Goal: Information Seeking & Learning: Get advice/opinions

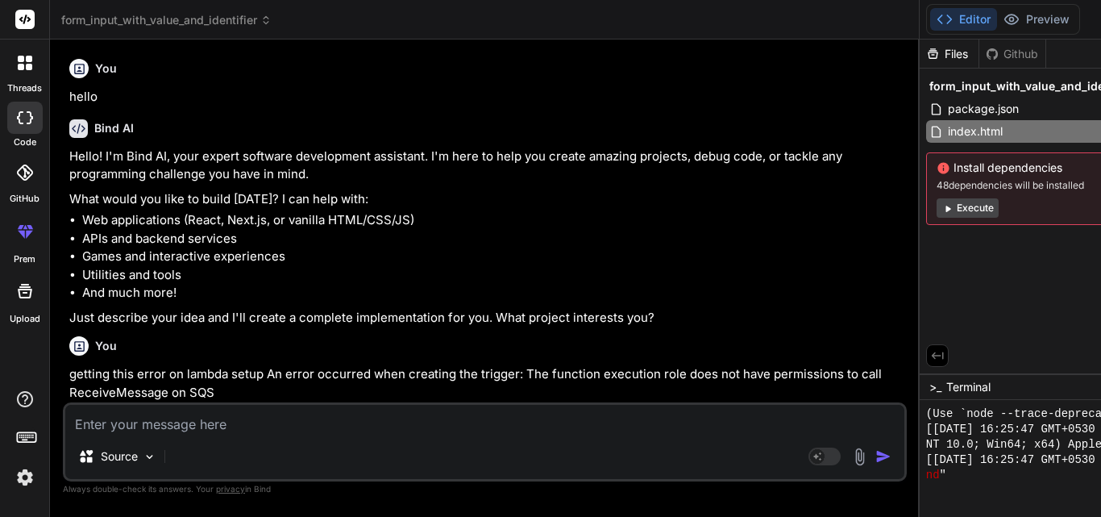
click at [257, 425] on textarea at bounding box center [484, 419] width 839 height 29
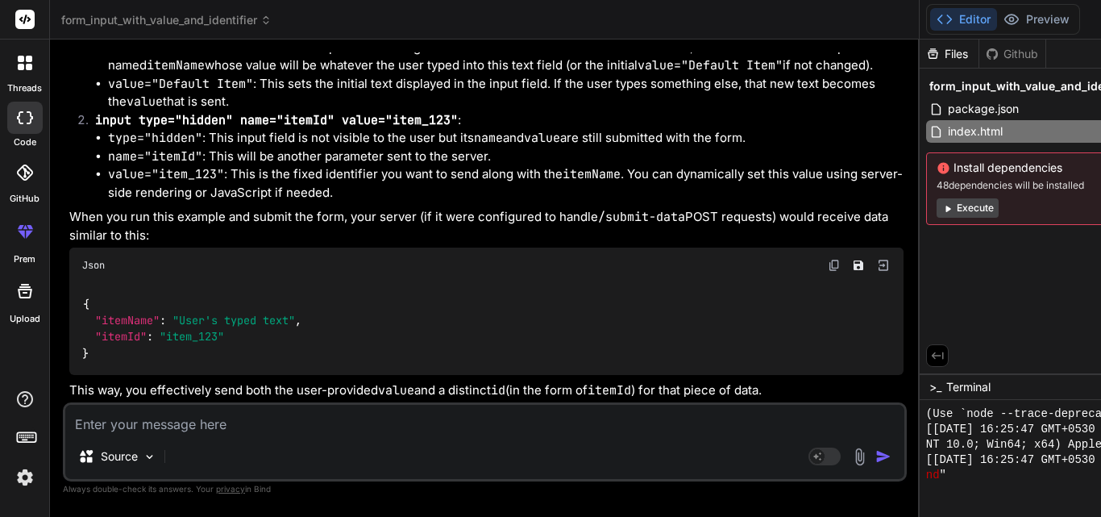
type textarea "g"
type textarea "x"
type textarea "ge"
type textarea "x"
type textarea "get"
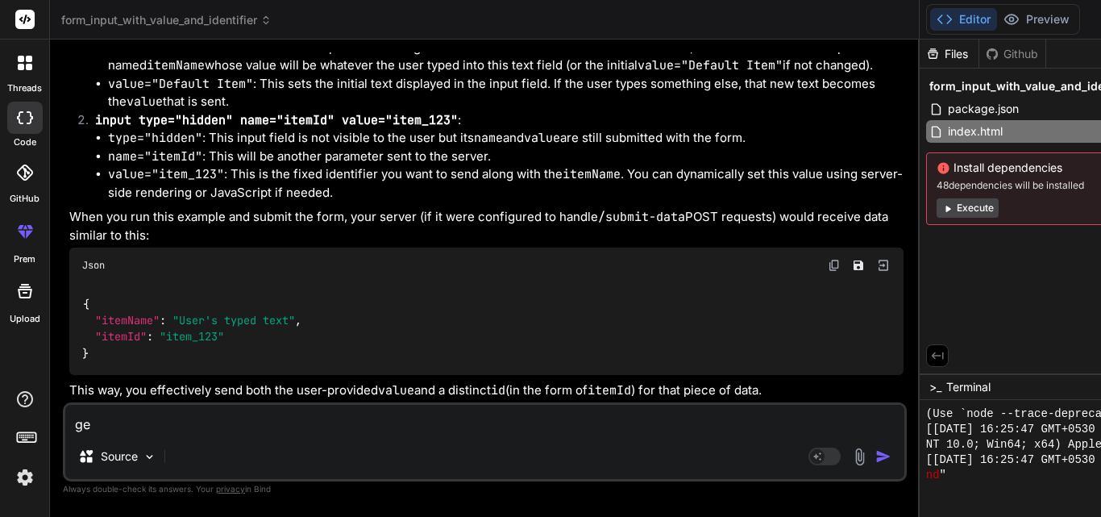
type textarea "x"
type textarea "gett"
type textarea "x"
type textarea "getti"
type textarea "x"
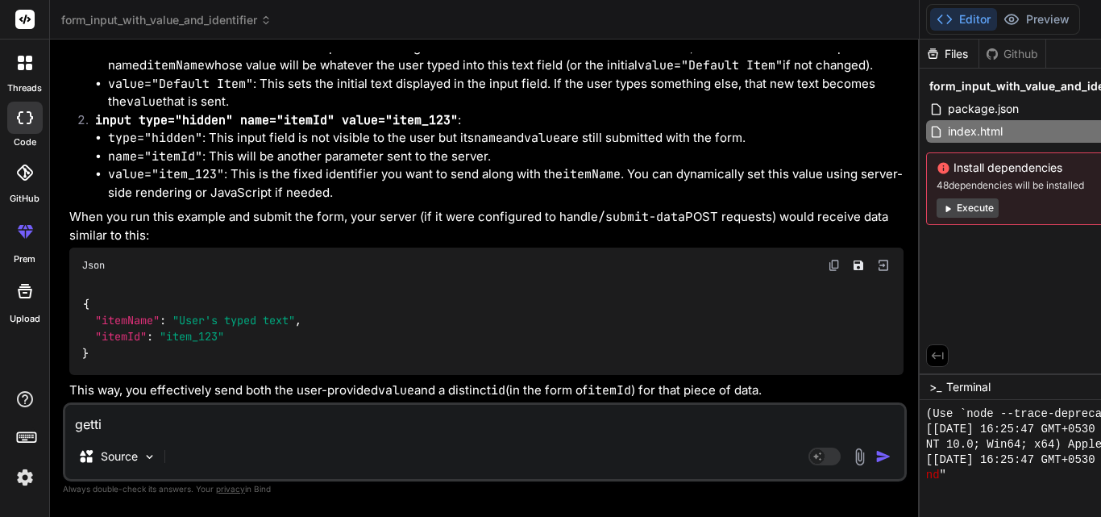
type textarea "gettin"
type textarea "x"
type textarea "getting"
type textarea "x"
type textarea "getting"
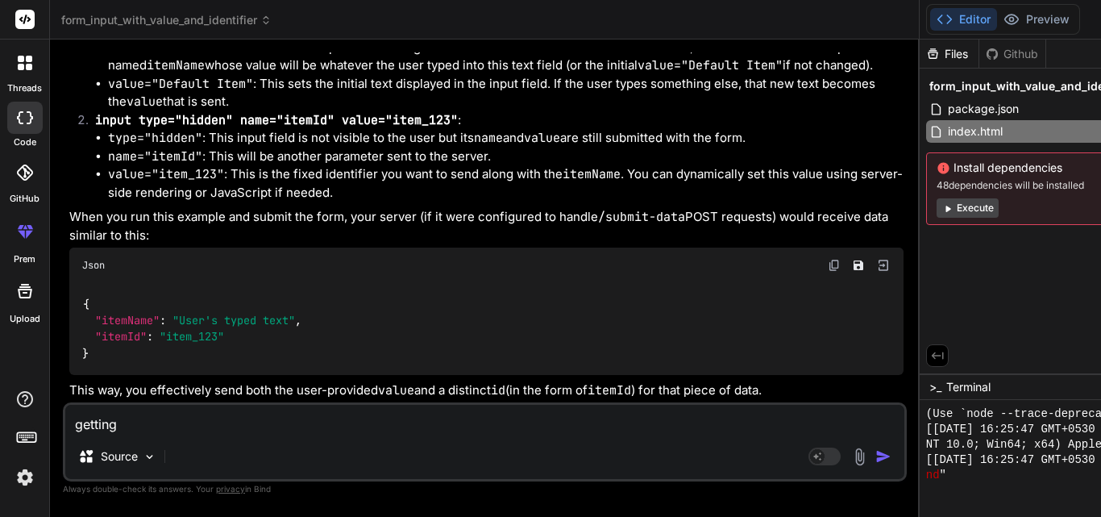
type textarea "x"
type textarea "getting e"
type textarea "x"
type textarea "getting er"
type textarea "x"
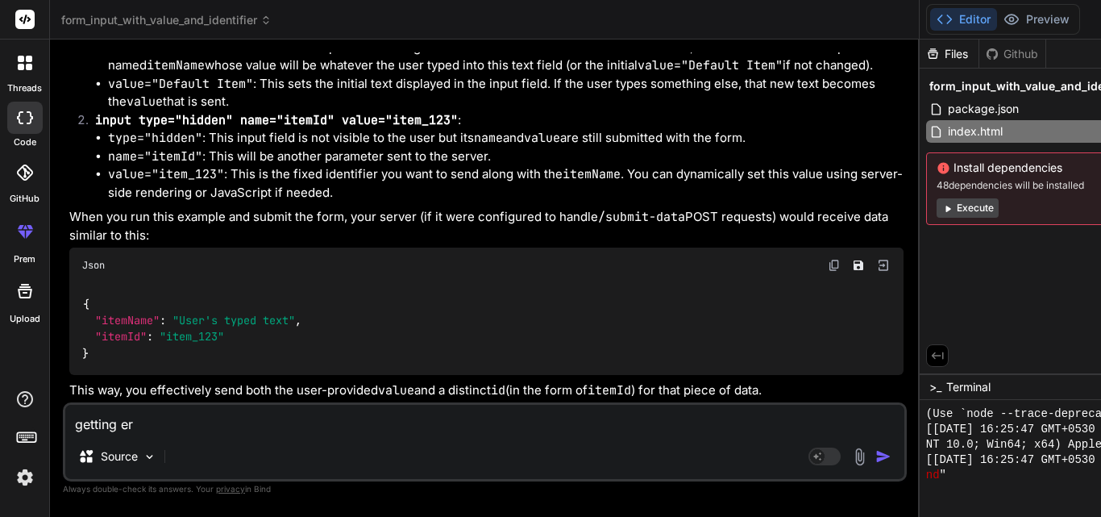
type textarea "getting err"
type textarea "x"
type textarea "getting erro"
type textarea "x"
type textarea "getting error"
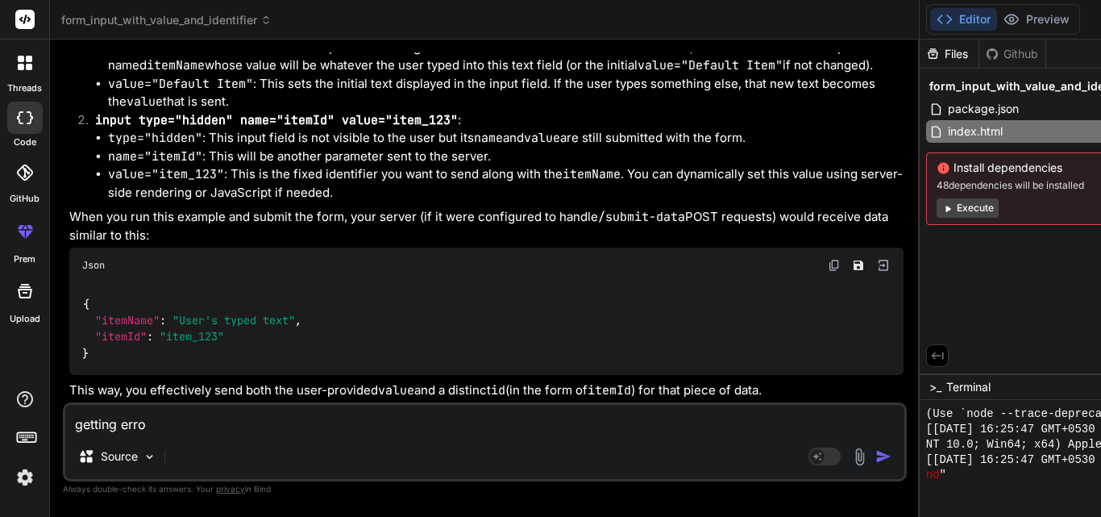
type textarea "x"
type textarea "getting error"
type textarea "x"
type textarea "getting error f"
type textarea "x"
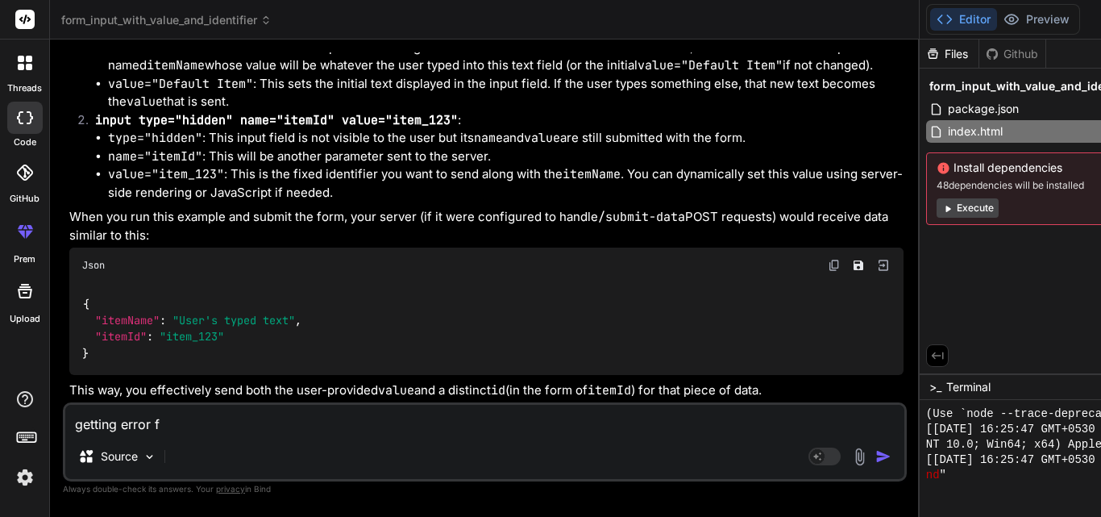
type textarea "getting error fo"
type textarea "x"
type textarea "getting error for"
type textarea "x"
type textarea "getting error for"
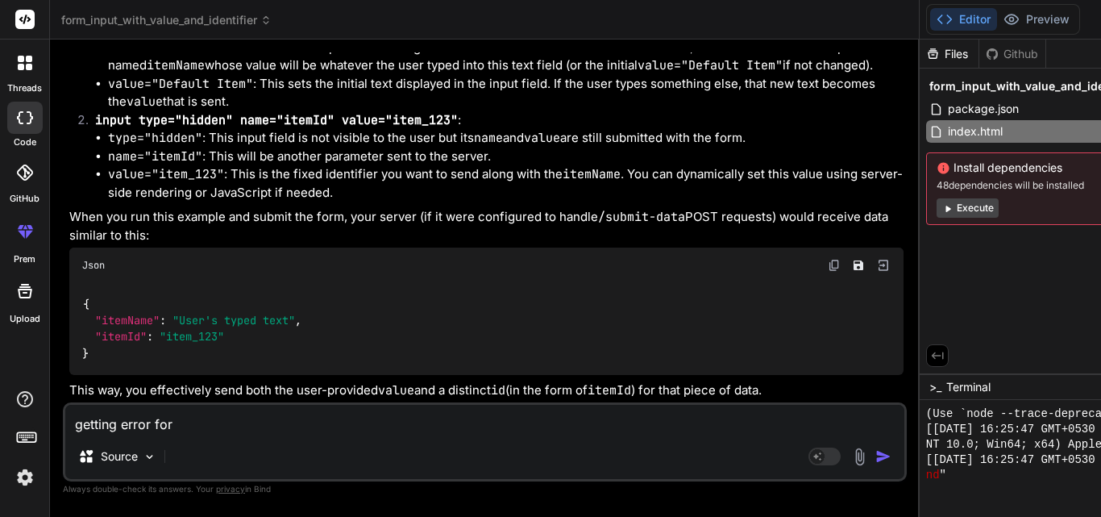
type textarea "x"
type textarea "getting error for $"
type textarea "x"
type textarea "getting error for $m"
type textarea "x"
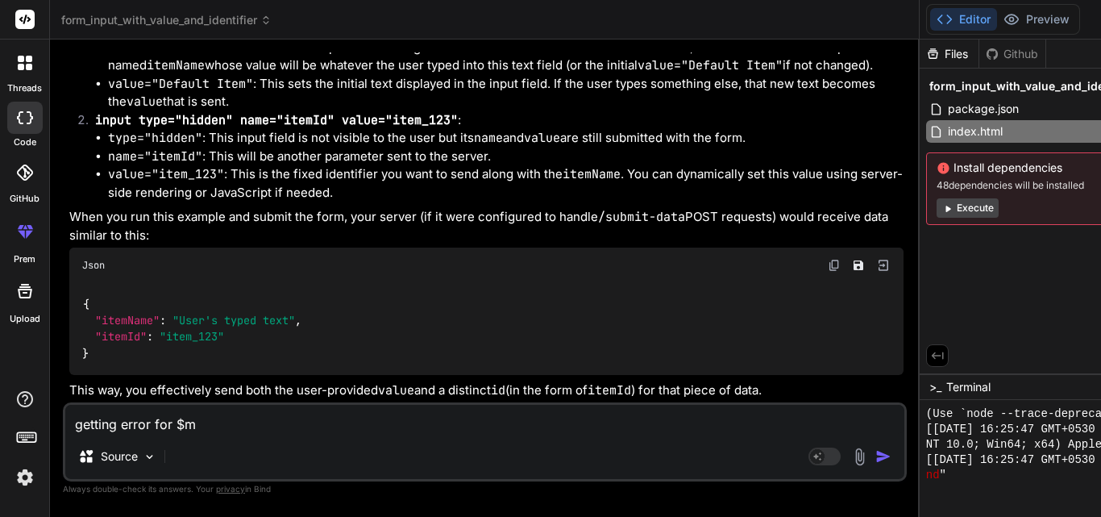
type textarea "getting error for $me"
type textarea "x"
type textarea "getting error for $met"
type textarea "x"
type textarea "getting error for $meth"
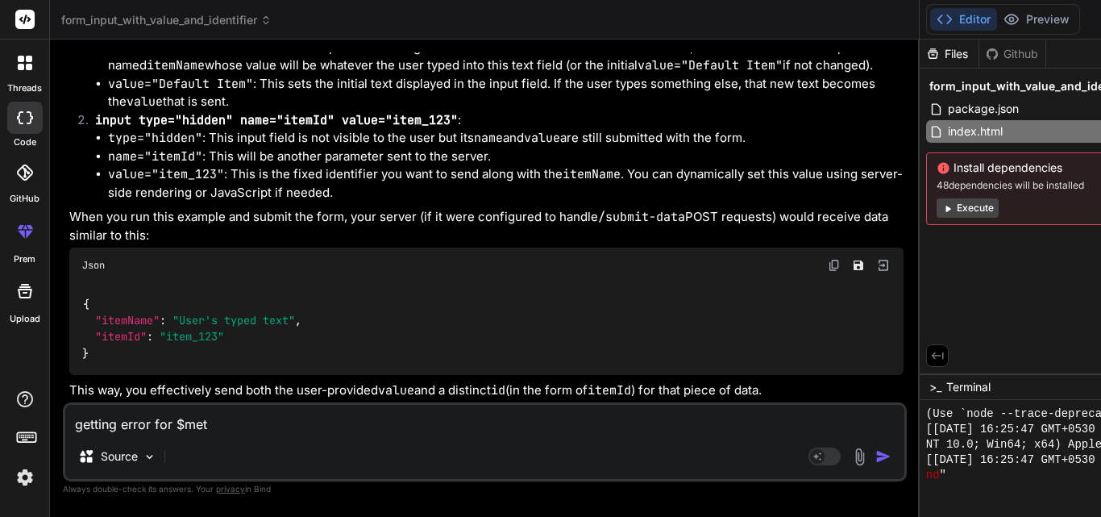
type textarea "x"
type textarea "getting error for $metho"
type textarea "x"
type textarea "getting error for $method"
type textarea "x"
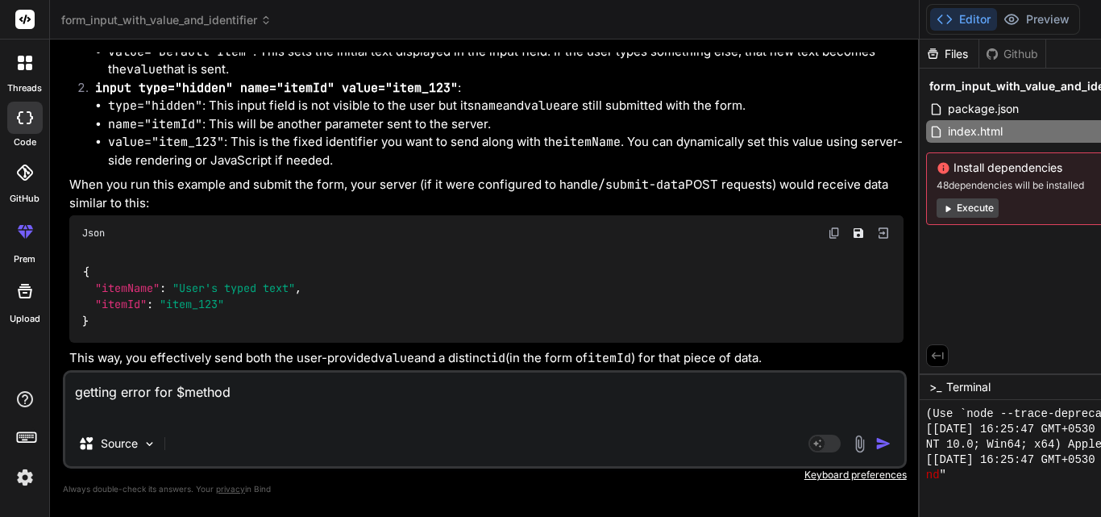
type textarea "getting error for $method <?php $_SERVER['DOCUMENT_ROOT'] = dirname(dirname(dir…"
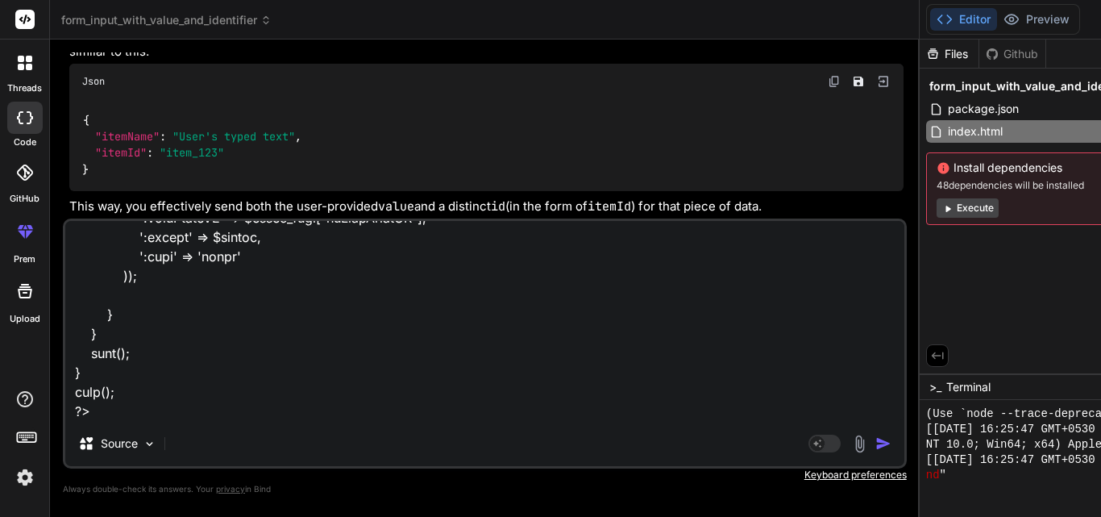
type textarea "x"
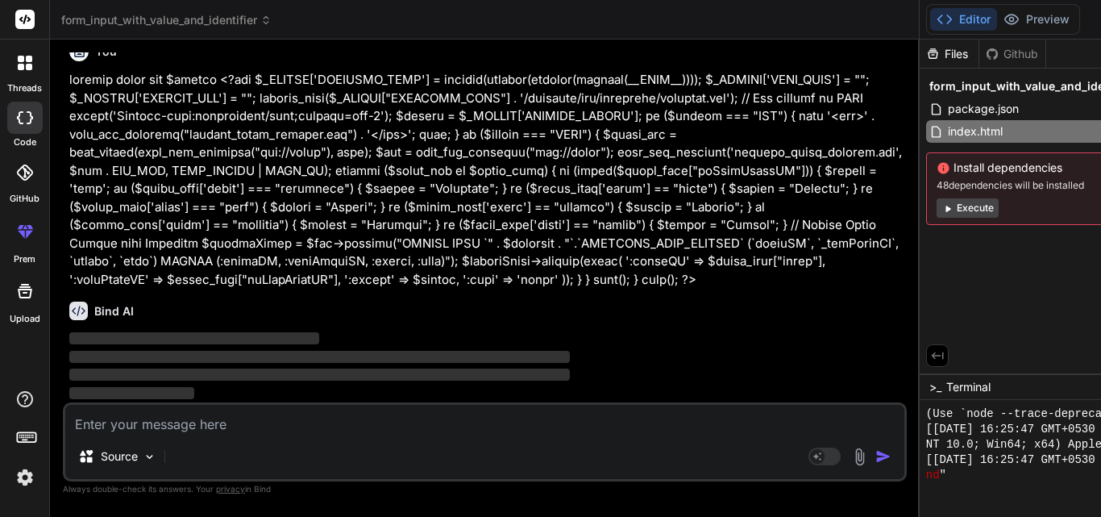
scroll to position [17143, 0]
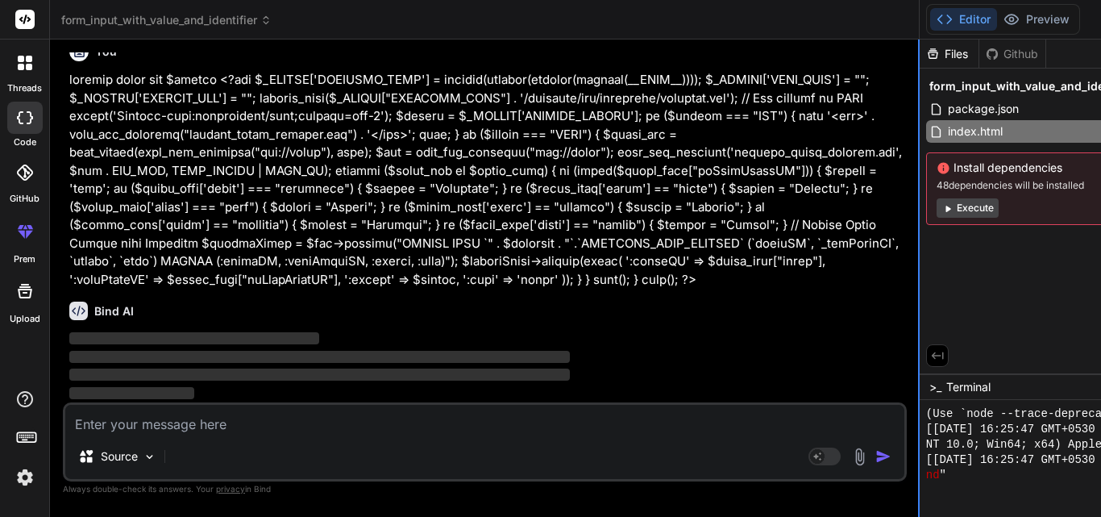
type textarea "x"
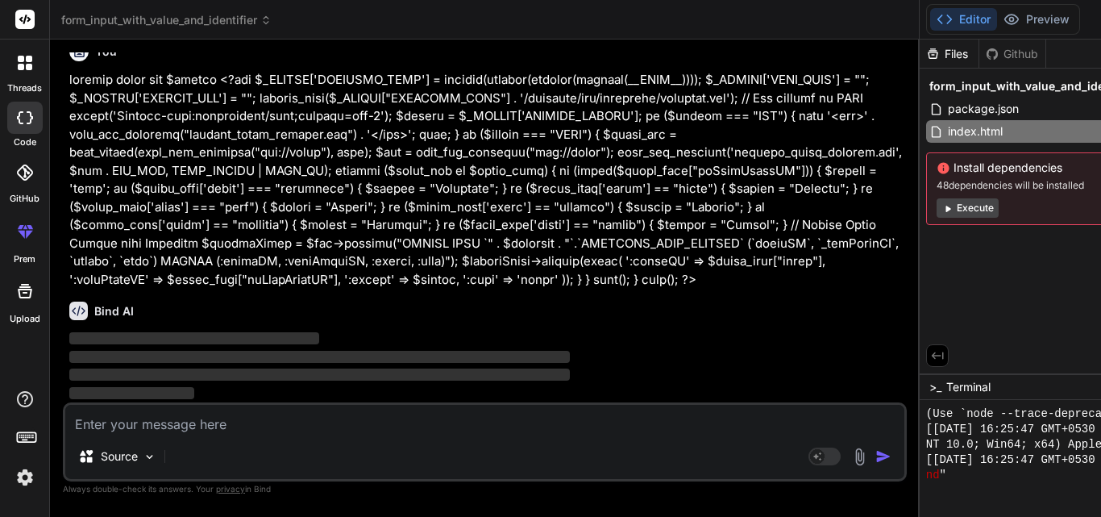
type textarea ""item_123" from the hidden input.</li> </ul> The <code>id="itemName"</code> att…"
type textarea "x"
type textarea "</p> </body> </html>"
type textarea "x"
type textarea "purposes (like linking with the label), but its value is not sent to the server…"
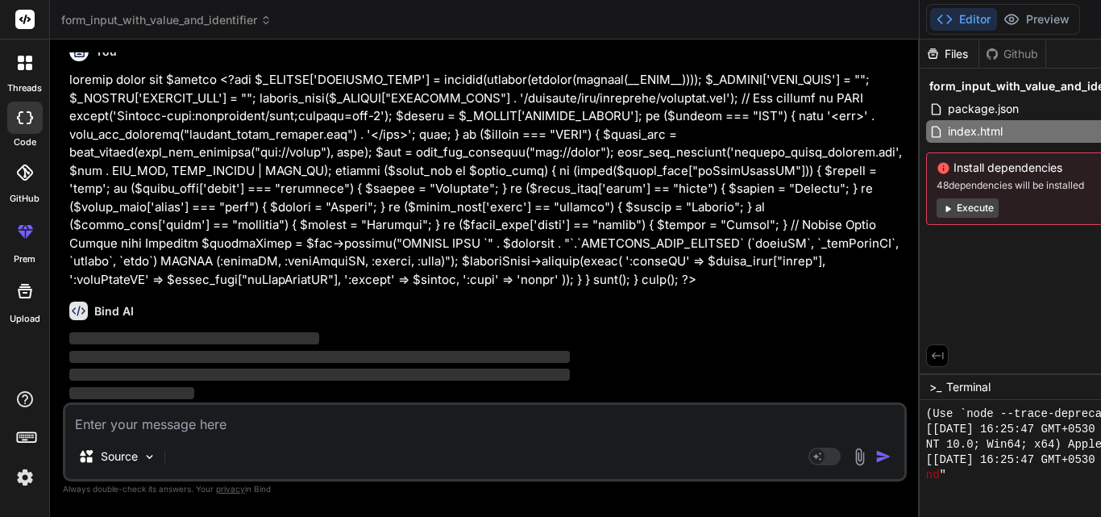
type textarea "x"
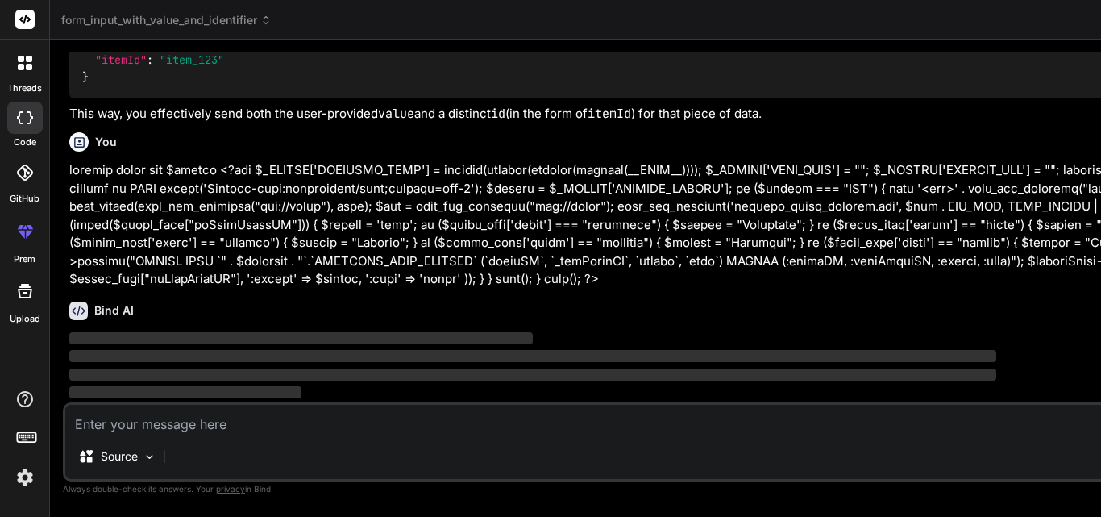
drag, startPoint x: 473, startPoint y: 199, endPoint x: 1101, endPoint y: 194, distance: 627.4
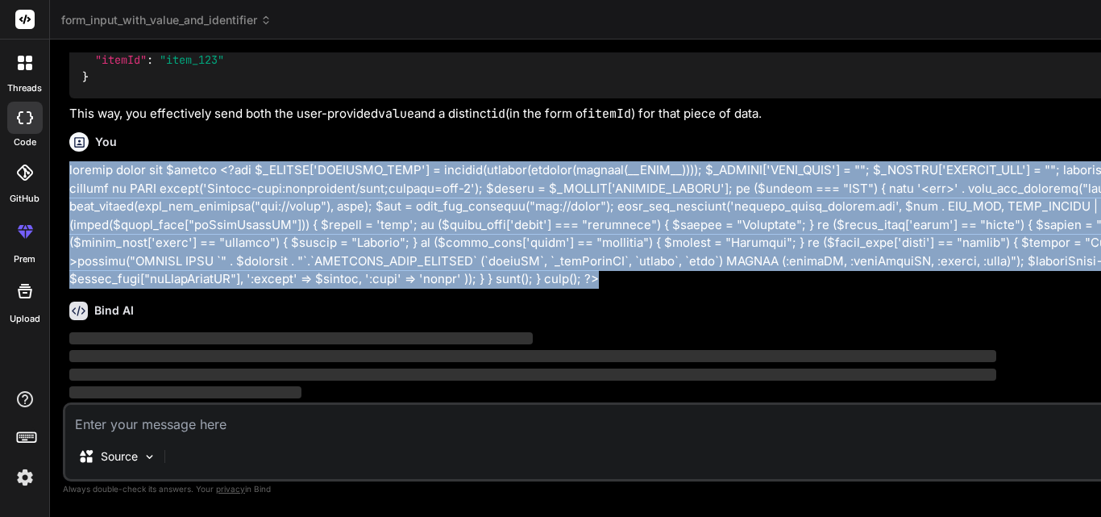
drag, startPoint x: 69, startPoint y: 201, endPoint x: 601, endPoint y: 280, distance: 538.0
click at [601, 280] on div "You hello Bind AI Hello! I'm Bind AI, your expert software development assistan…" at bounding box center [842, 227] width 1552 height 350
copy p "getting error for $method <?php $_SERVER['DOCUMENT_ROOT'] = dirname(dirname(dir…"
click at [468, 285] on p at bounding box center [842, 224] width 1546 height 127
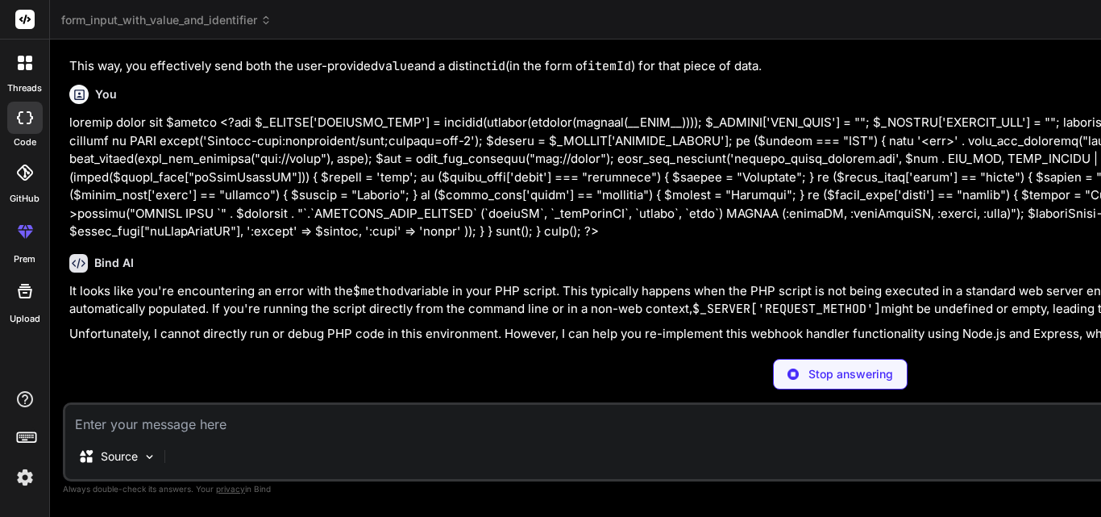
scroll to position [14062, 0]
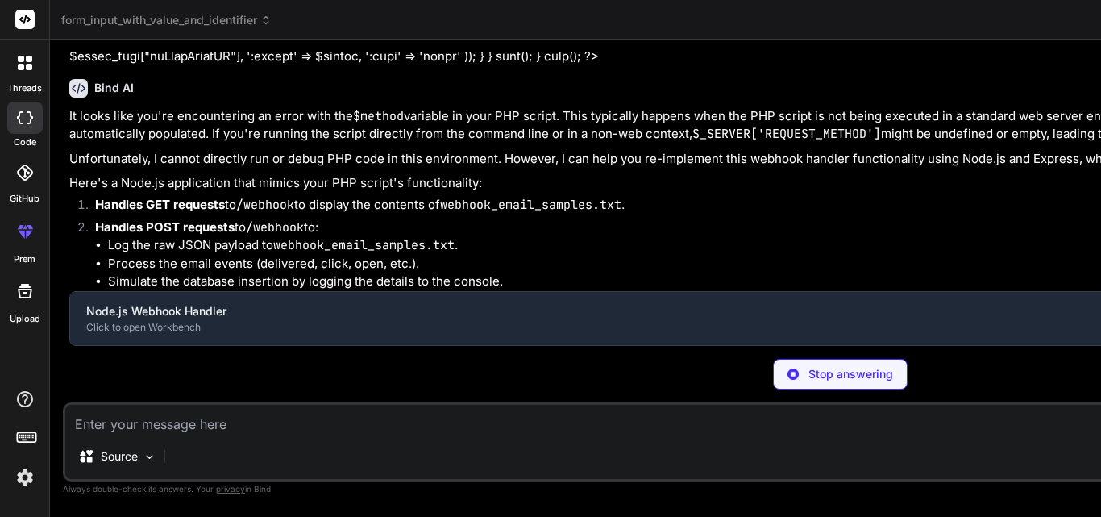
type textarea "x"
type textarea "}, "dependencies": { "express": "^4.18.2" } }"
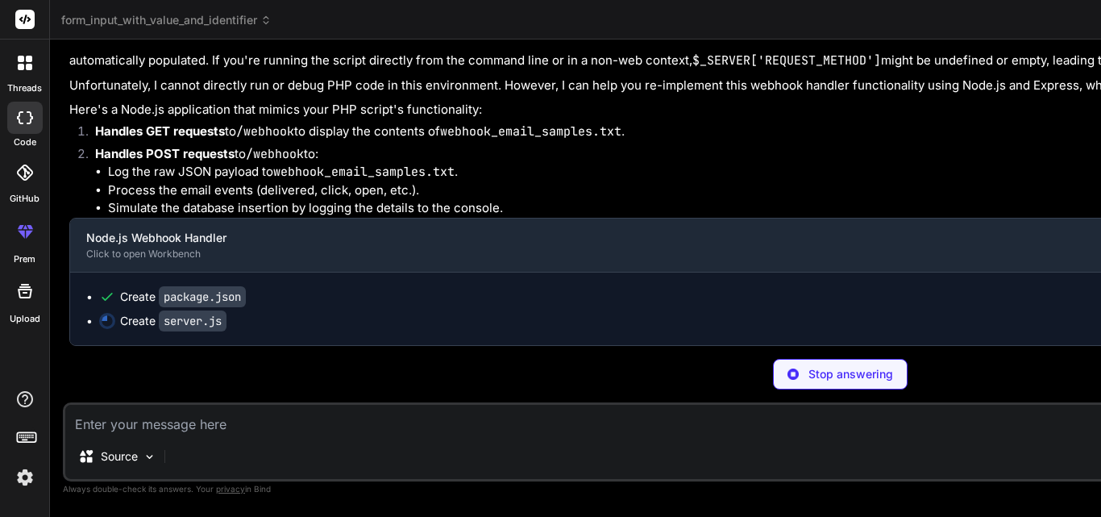
type textarea "x"
type textarea "localhost:${PORT}/webhook to view samples`); console.log(`POST http://localhost…"
type textarea "x"
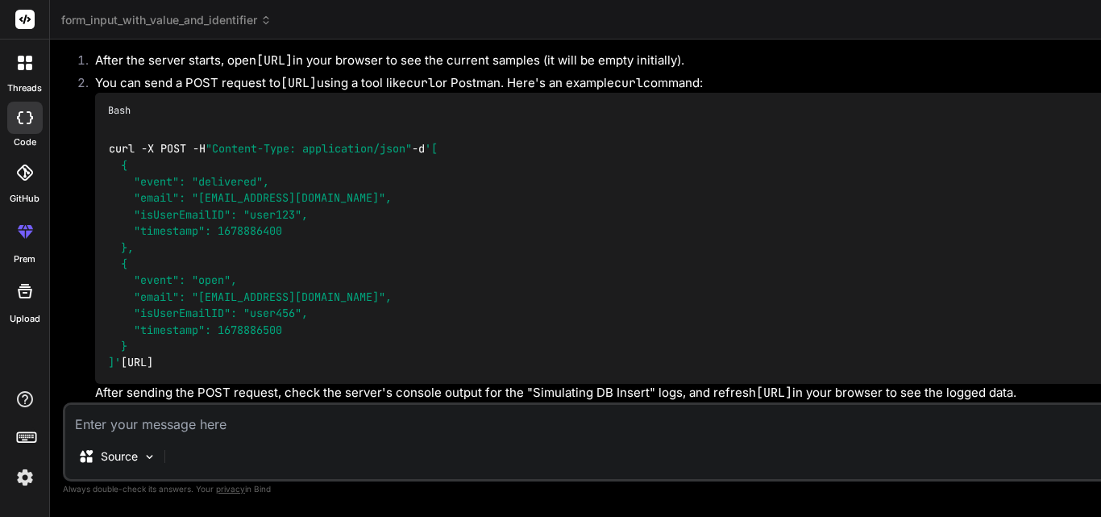
scroll to position [996, 0]
type textarea "x"
click at [447, 269] on div "curl -X POST -H "Content-Type: application/json" -d '[ { "event": "delivered", …" at bounding box center [855, 256] width 1520 height 256
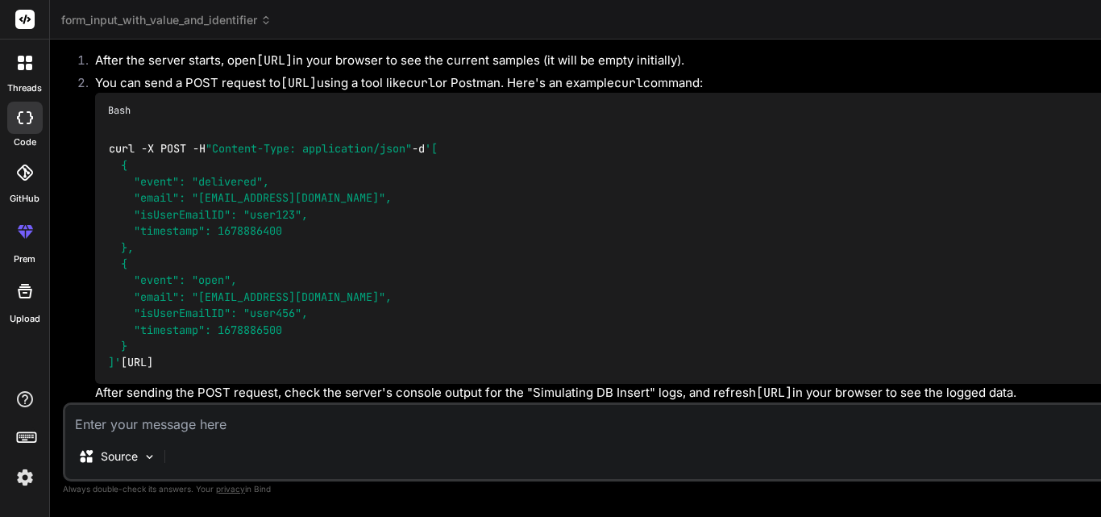
click at [229, 420] on textarea at bounding box center [840, 419] width 1551 height 29
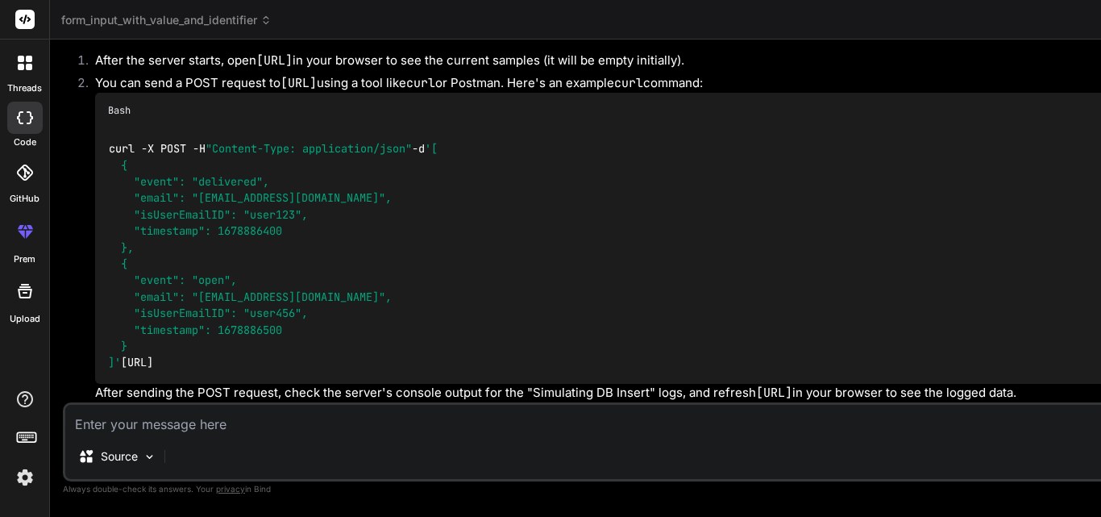
type textarea "h"
type textarea "x"
type textarea "ho"
type textarea "x"
type textarea "how"
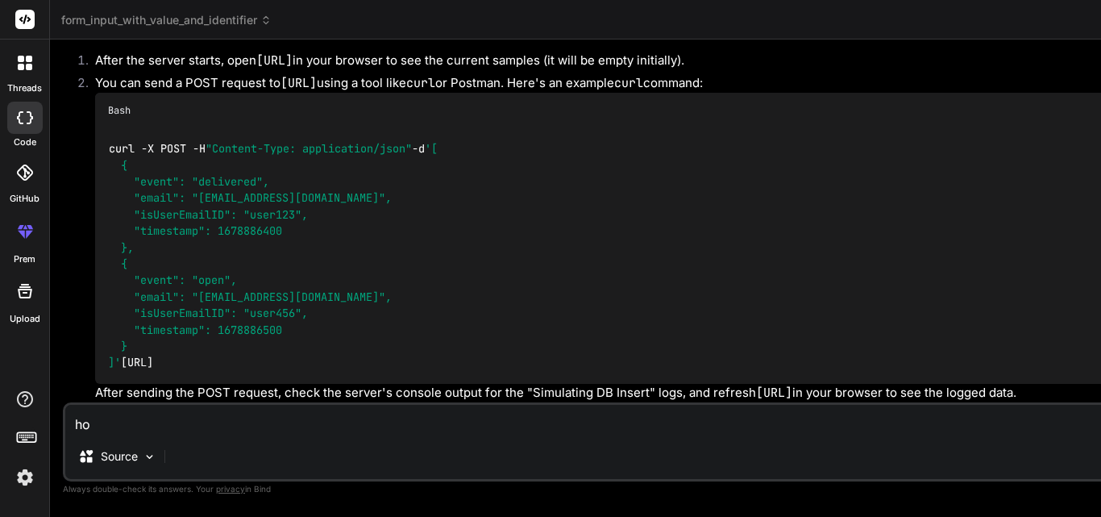
type textarea "x"
type textarea "howt"
type textarea "x"
type textarea "howto"
type textarea "x"
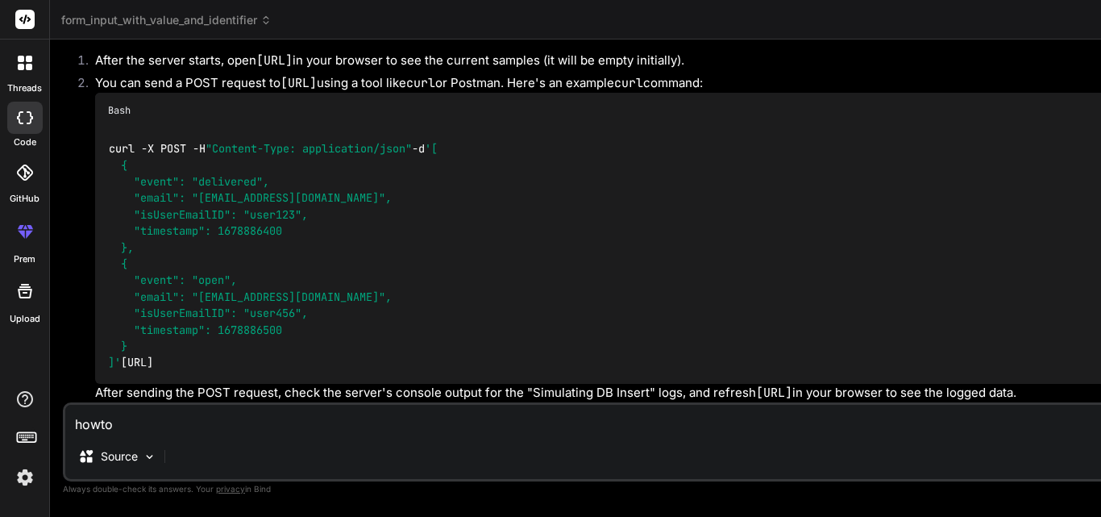
type textarea "howto"
type textarea "x"
type textarea "howto"
type textarea "x"
type textarea "howt"
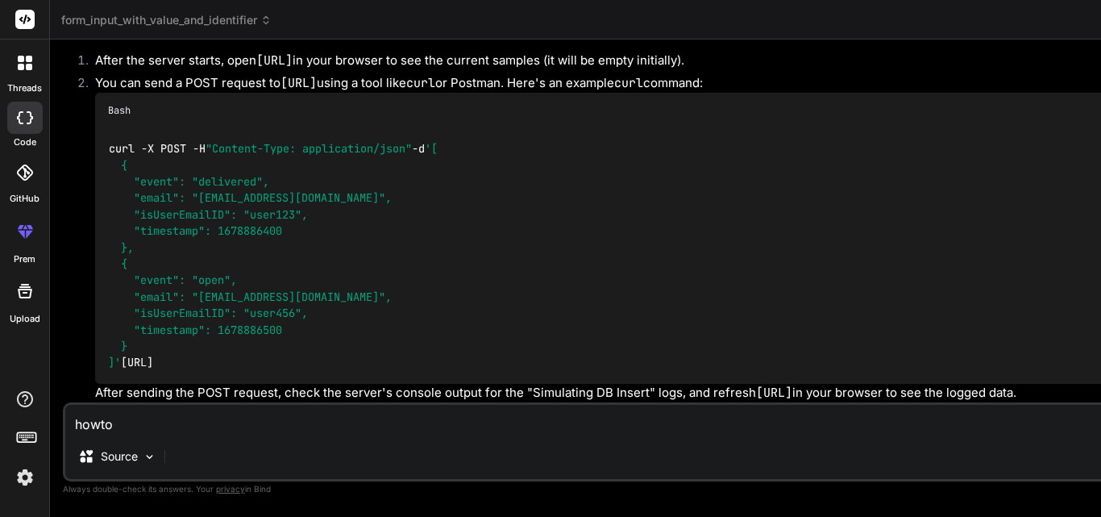
type textarea "x"
type textarea "how"
type textarea "x"
type textarea "how"
type textarea "x"
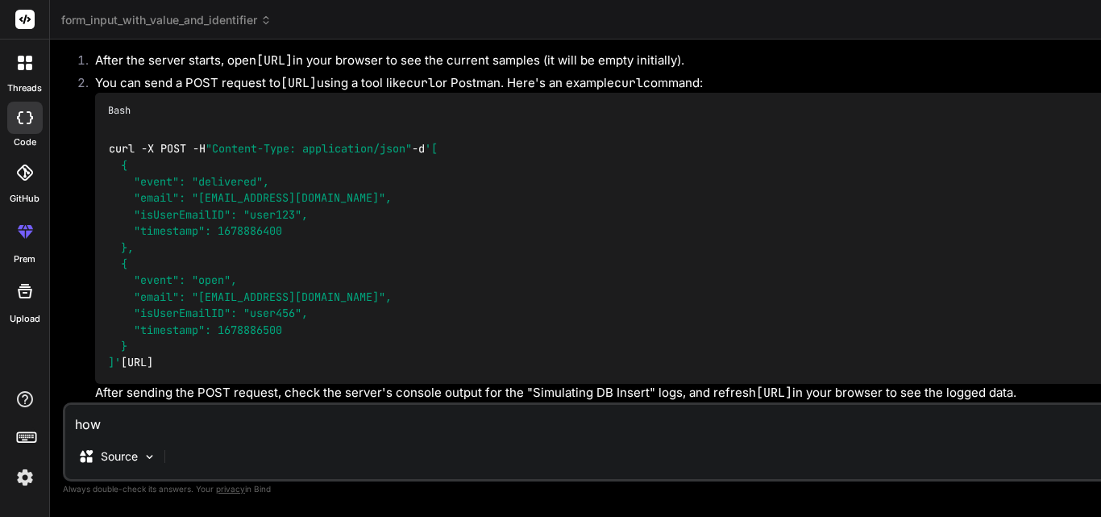
type textarea "how t"
type textarea "x"
type textarea "how to"
type textarea "x"
type textarea "how to"
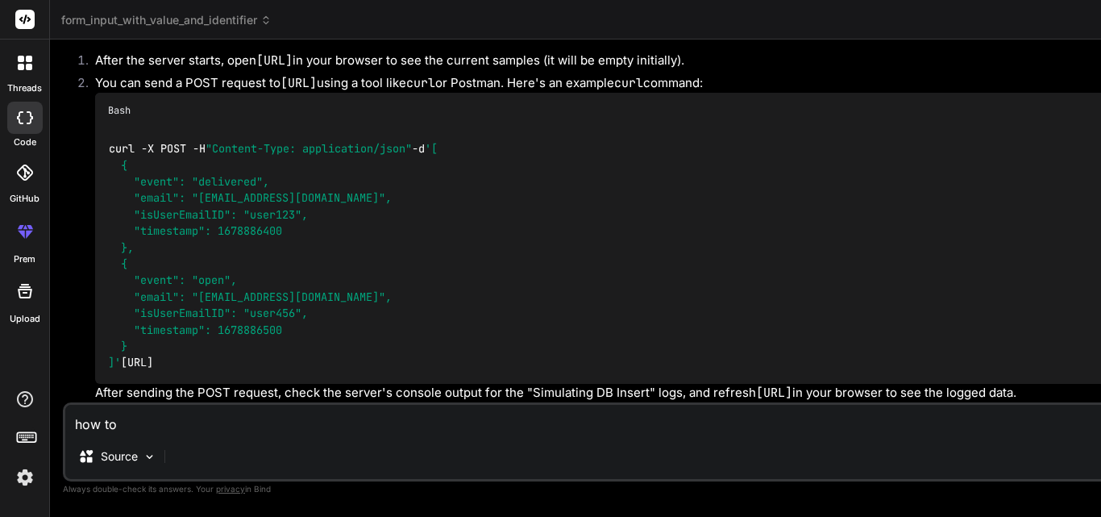
type textarea "x"
type textarea "how to d"
type textarea "x"
type textarea "how to de"
type textarea "x"
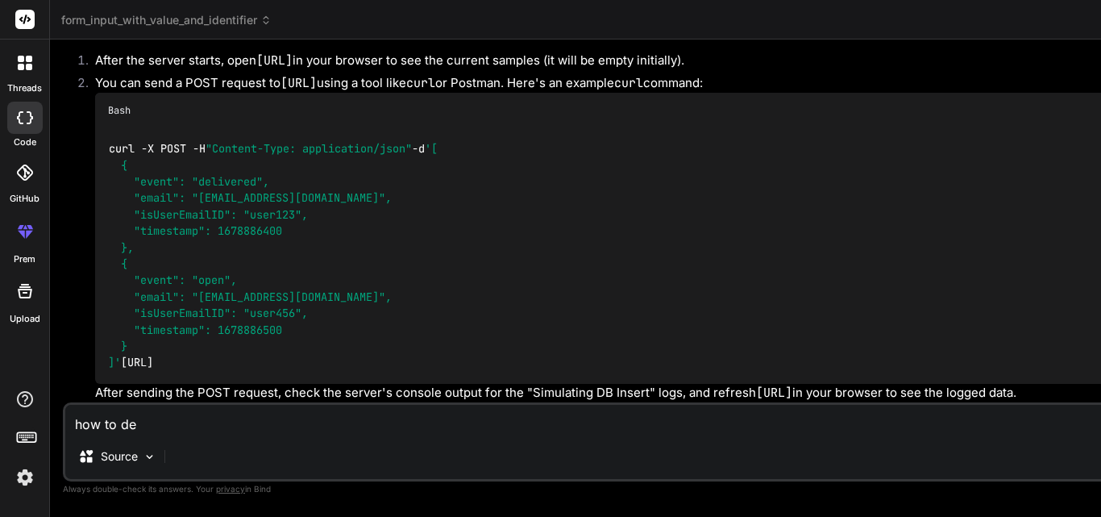
type textarea "how to del"
type textarea "x"
type textarea "how to dele"
type textarea "x"
type textarea "how to delet"
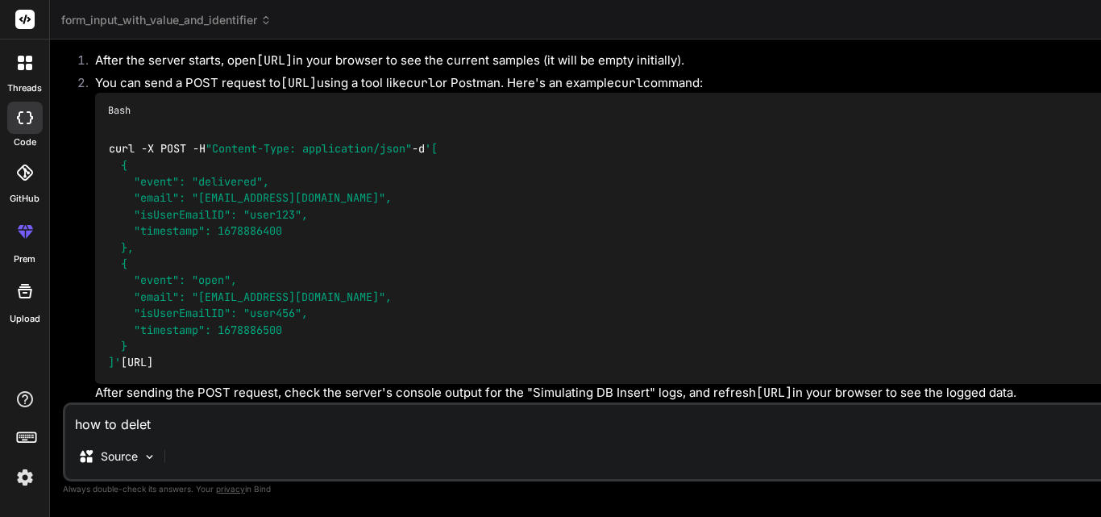
type textarea "x"
type textarea "how to delete"
type textarea "x"
type textarea "how to delete"
type textarea "x"
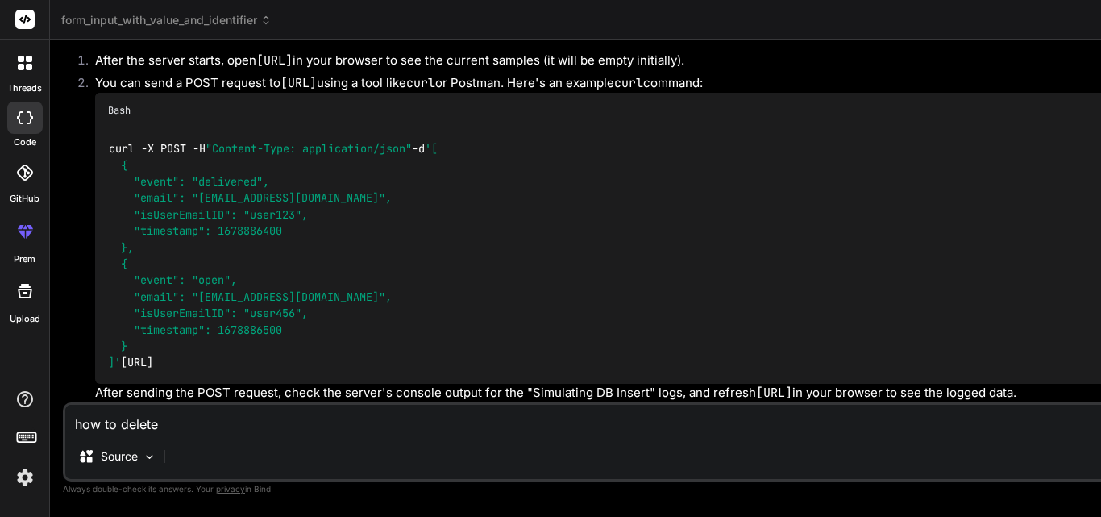
type textarea "how to delete s"
type textarea "x"
type textarea "how to delete su"
type textarea "x"
type textarea "how to delete sup"
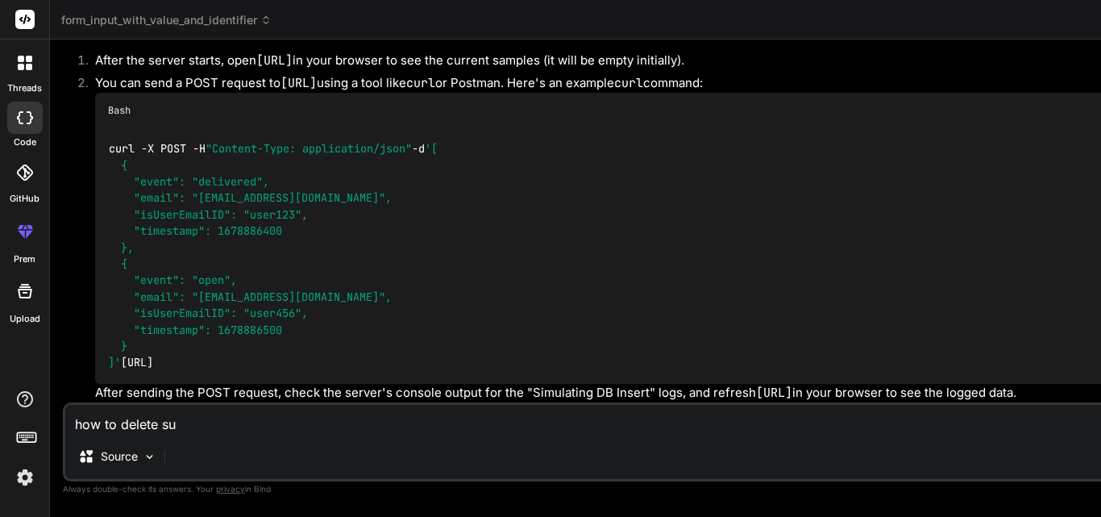
type textarea "x"
type textarea "how to delete supe"
type textarea "x"
type textarea "how to delete super"
type textarea "x"
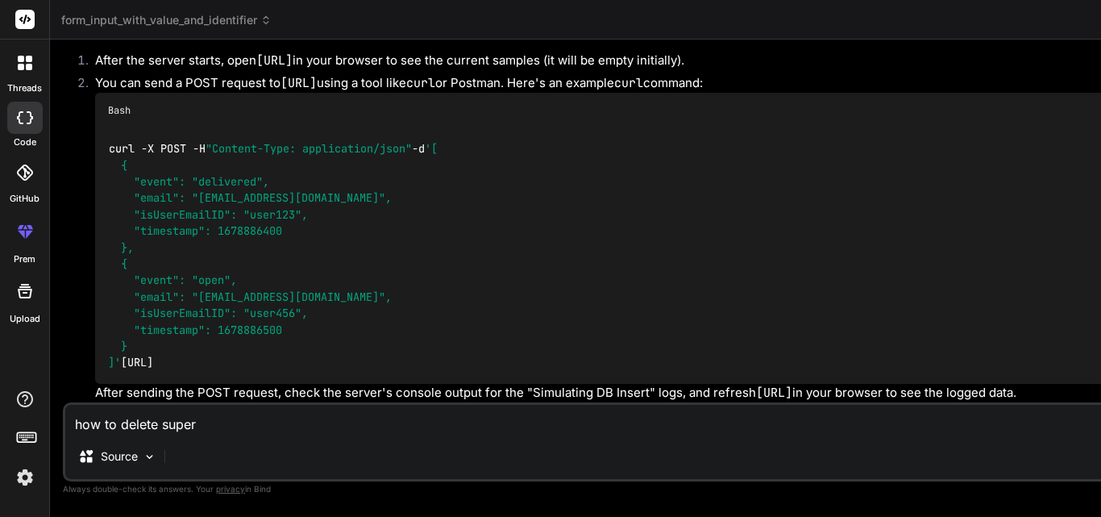
type textarea "how to delete superv"
type textarea "x"
type textarea "how to delete supervi"
type textarea "x"
type textarea "how to delete supervis"
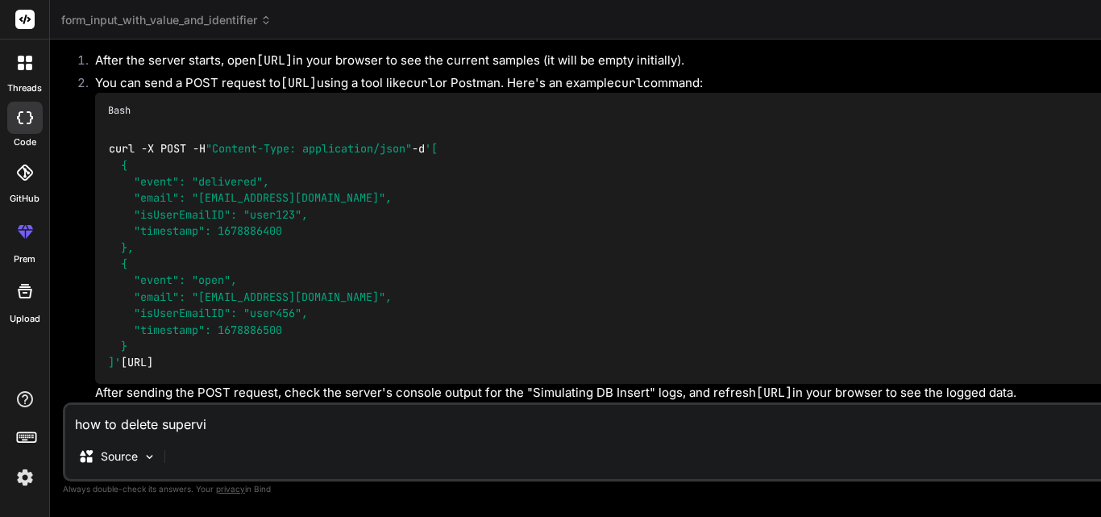
type textarea "x"
type textarea "how to delete superviso"
type textarea "x"
type textarea "how to delete supervisor"
type textarea "x"
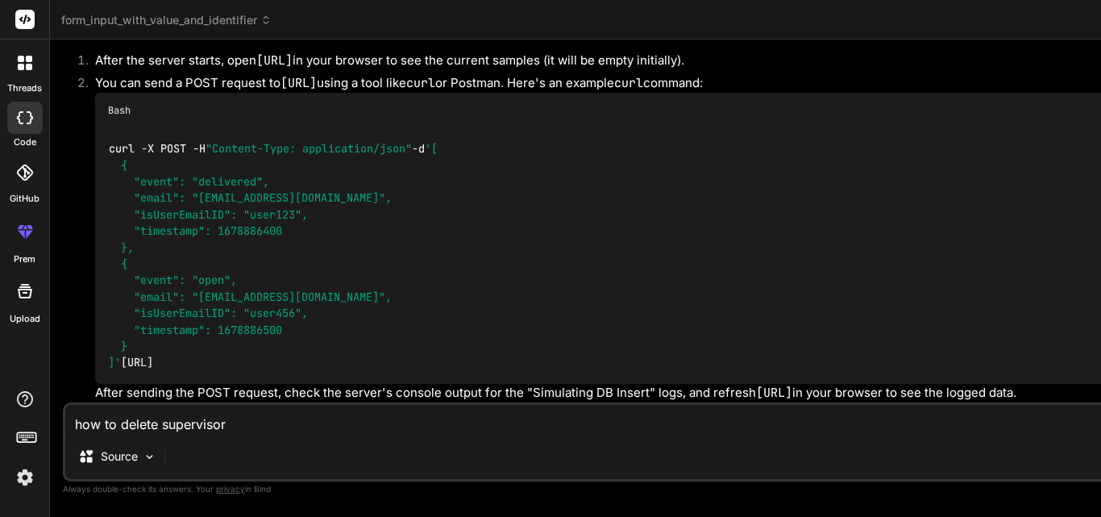
type textarea "how to delete supervisord"
type textarea "x"
type textarea "how to delete supervisord"
type textarea "x"
type textarea "how to delete supervisord f"
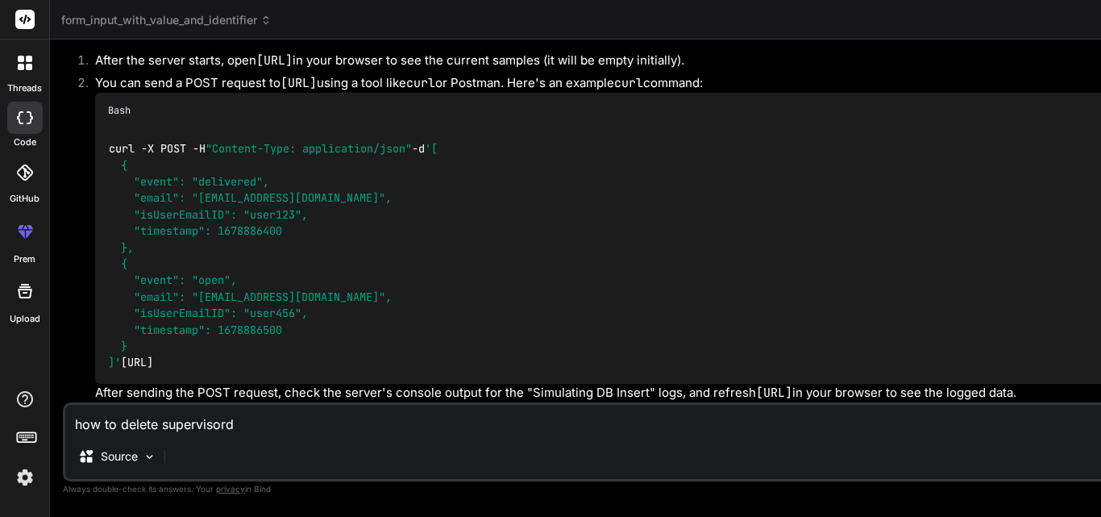
type textarea "x"
type textarea "how to delete supervisord fi"
type textarea "x"
type textarea "how to delete supervisord fil"
type textarea "x"
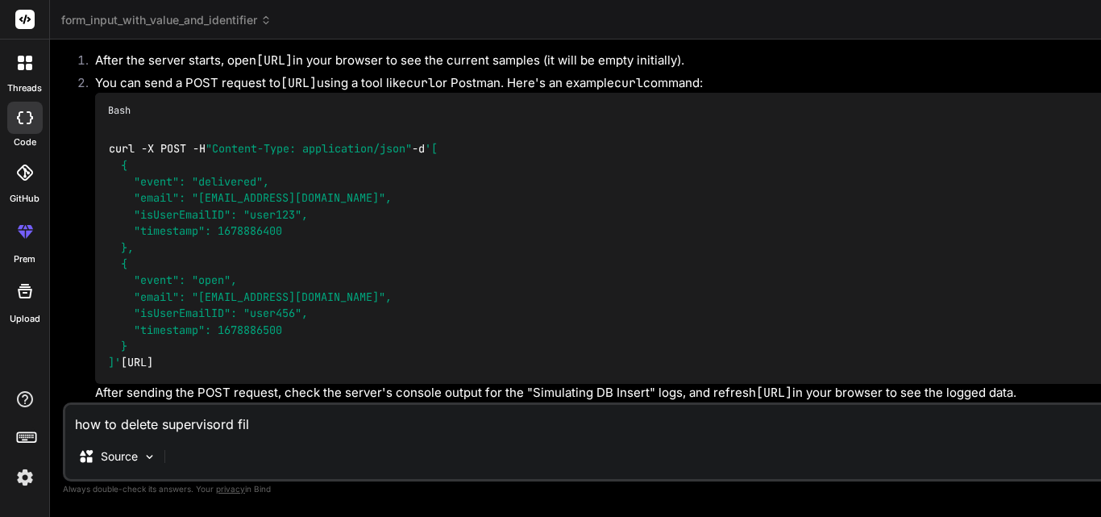
type textarea "how to delete supervisord file"
type textarea "x"
type textarea "how to delete supervisord file"
type textarea "x"
type textarea "how to delete supervisord file f"
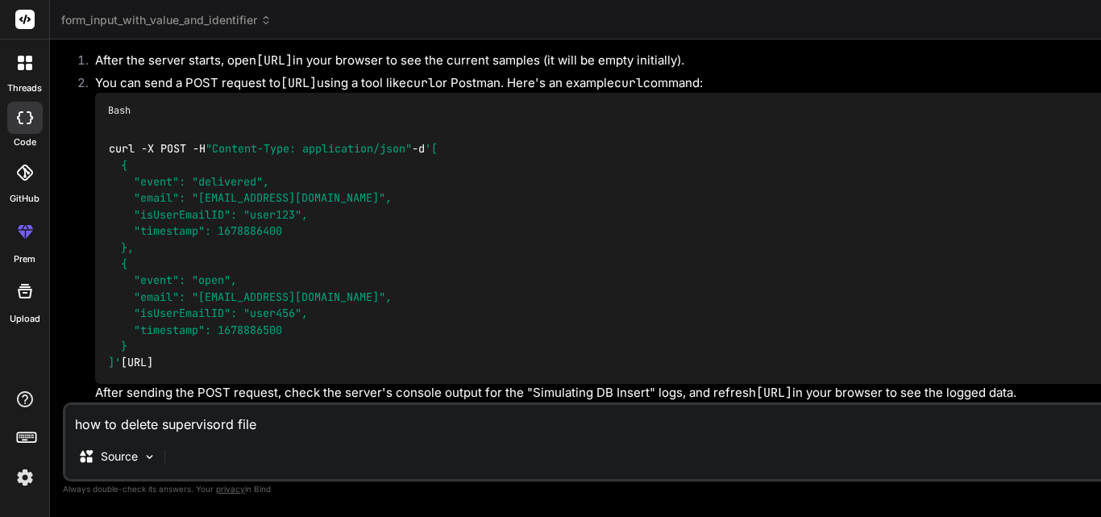
type textarea "x"
type textarea "how to delete supervisord file fr"
type textarea "x"
type textarea "how to delete supervisord file fro"
type textarea "x"
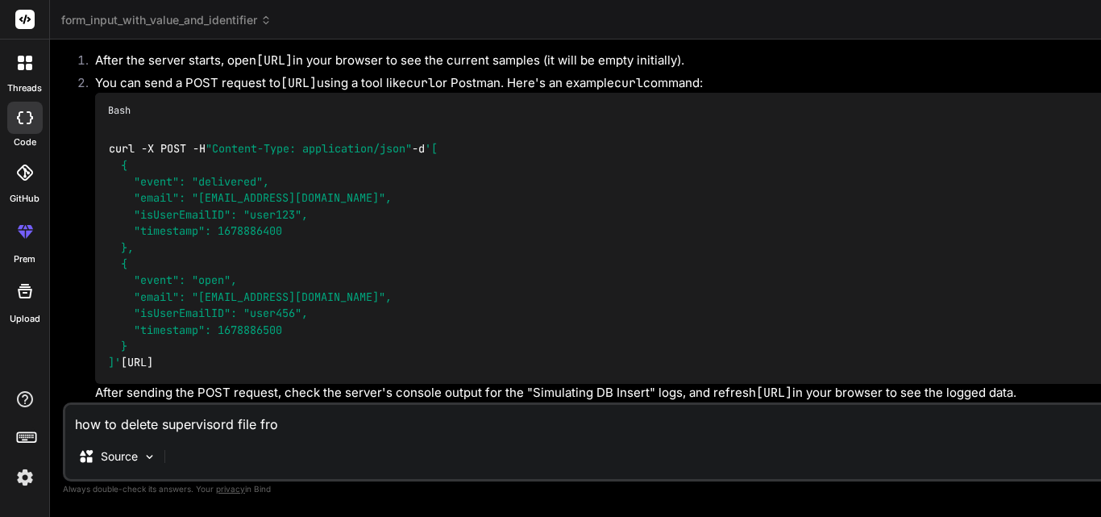
type textarea "how to delete supervisord file from"
type textarea "x"
type textarea "how to delete supervisord file from"
type textarea "x"
type textarea "how to delete supervisord file from p"
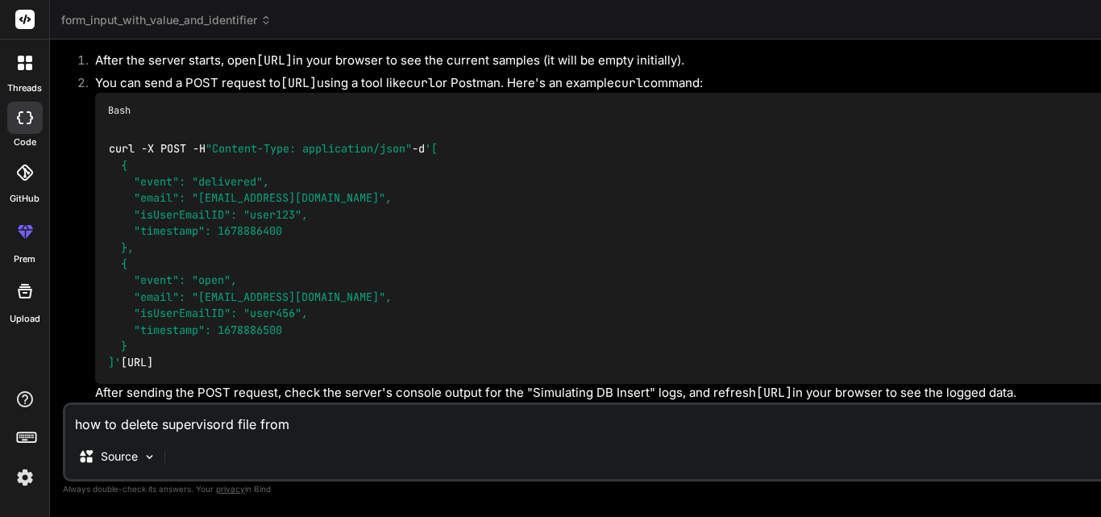
type textarea "x"
type textarea "how to delete supervisord file from pu"
type textarea "x"
type textarea "how to delete supervisord file from put"
type textarea "x"
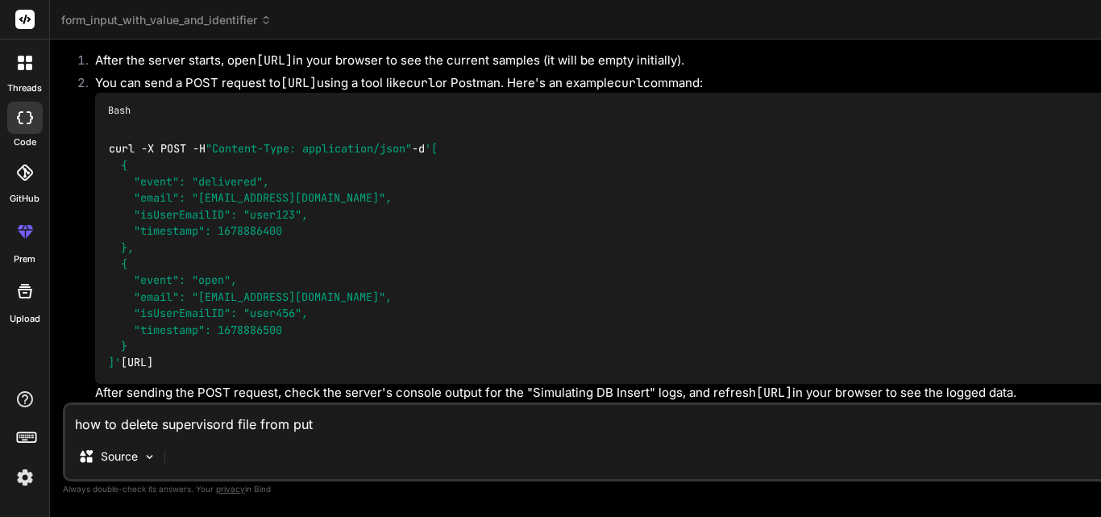
type textarea "how to delete supervisord file from putt"
type textarea "x"
type textarea "how to delete supervisord file from putty"
type textarea "x"
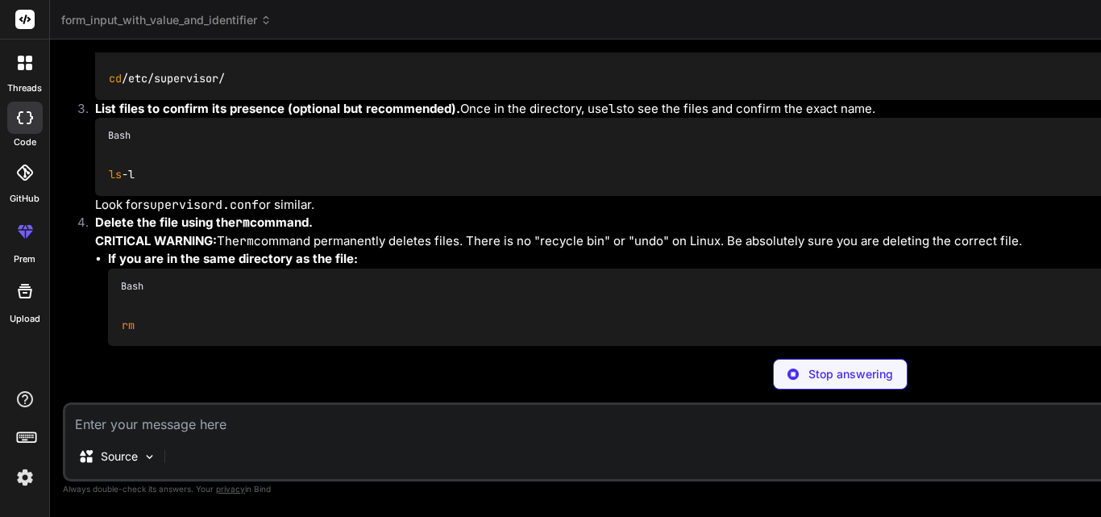
scroll to position [15497, 0]
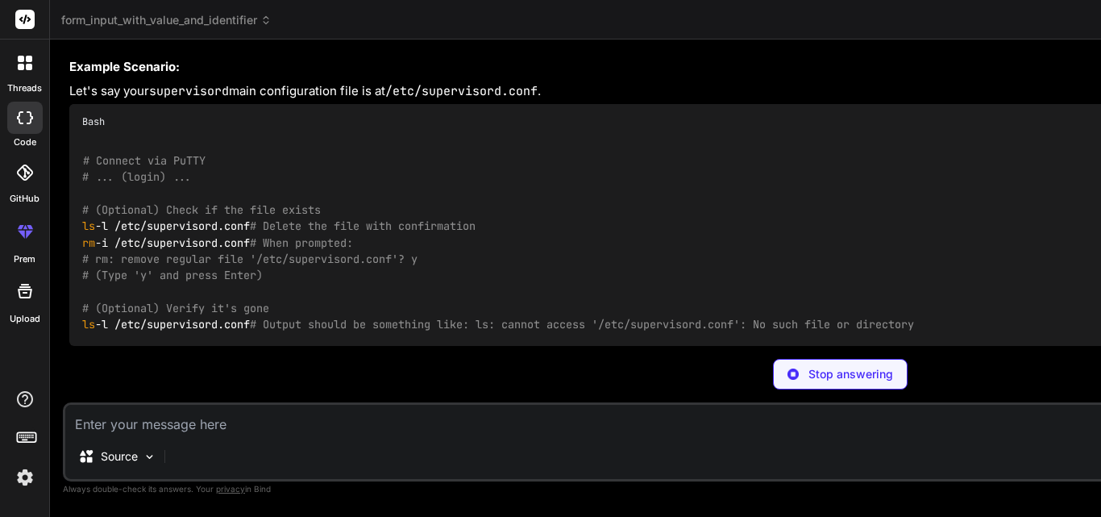
type textarea "x"
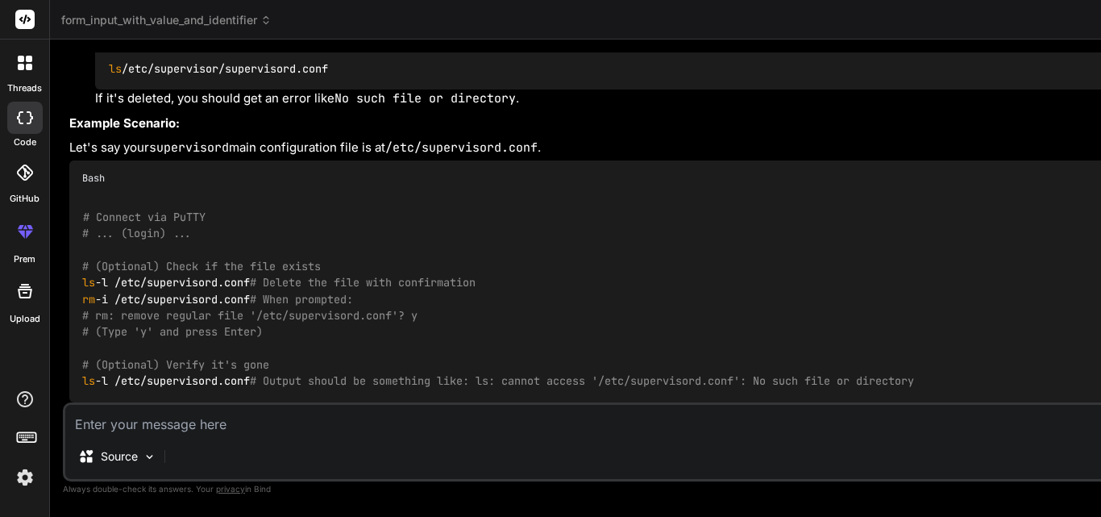
click at [362, 431] on textarea at bounding box center [840, 419] width 1551 height 29
type textarea "I"
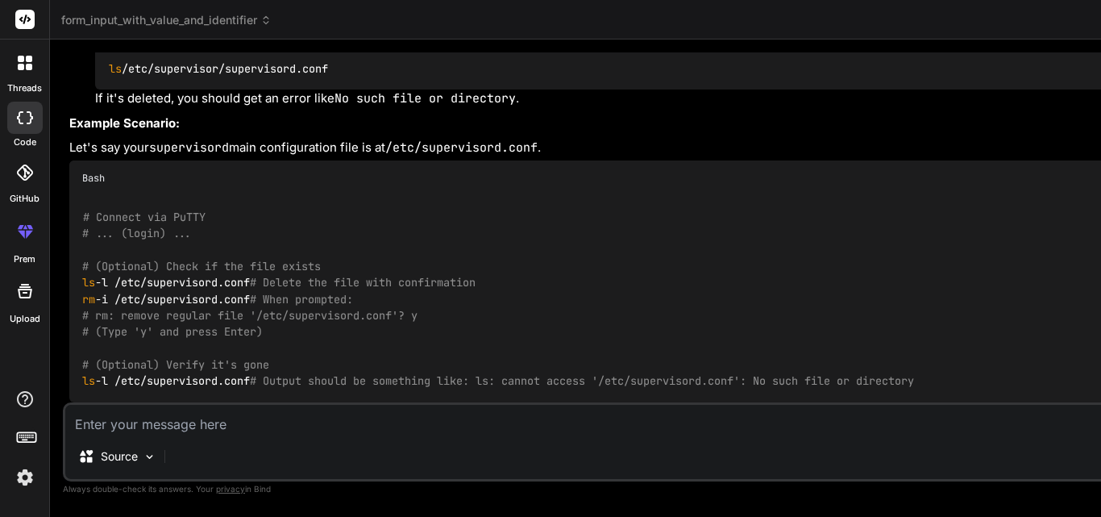
type textarea "x"
type textarea "I"
type textarea "x"
type textarea "I H"
type textarea "x"
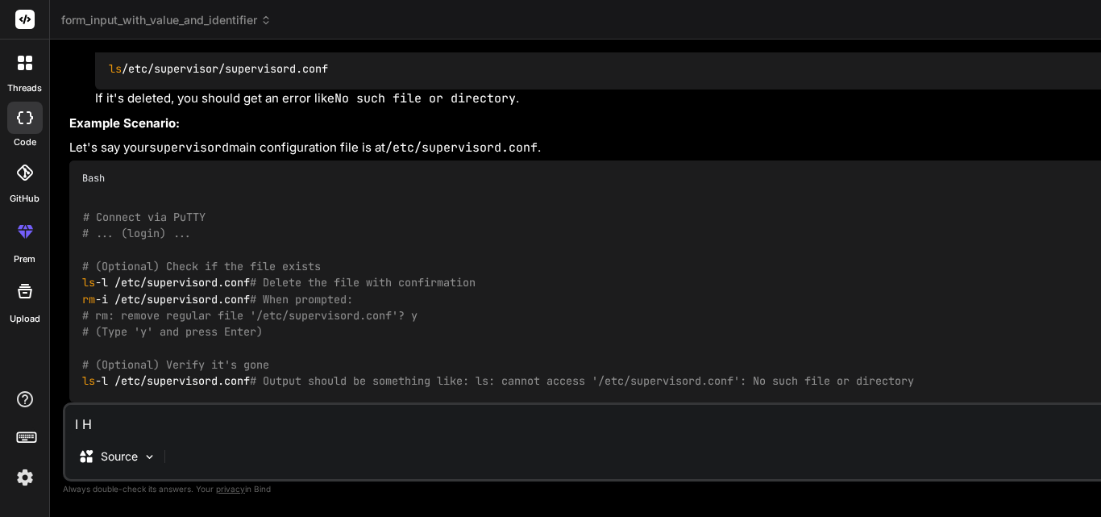
type textarea "I HA"
type textarea "x"
type textarea "I HAV"
type textarea "x"
type textarea "I HAVE"
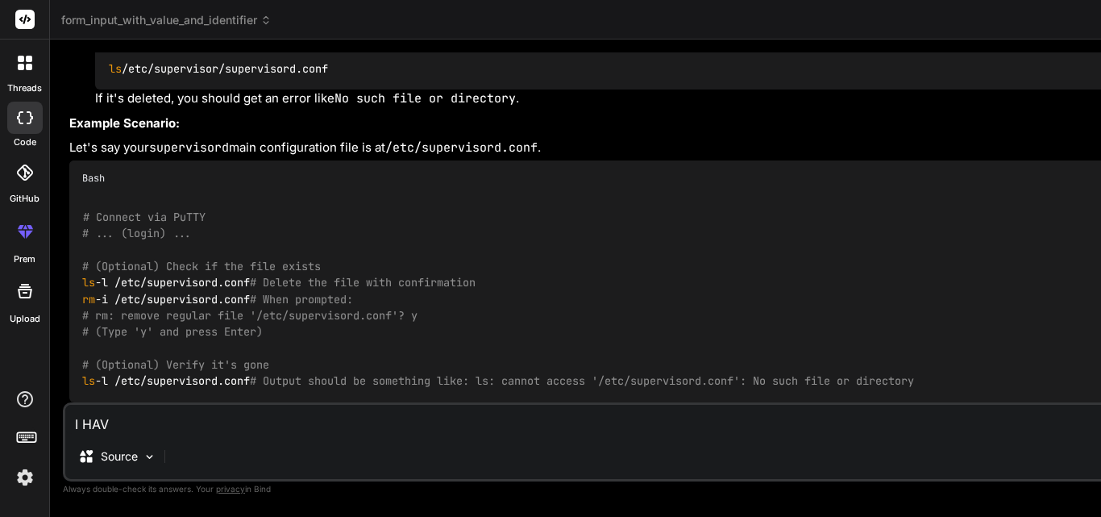
type textarea "x"
type textarea "I HAVE"
type textarea "x"
type textarea "I HAVE"
type textarea "x"
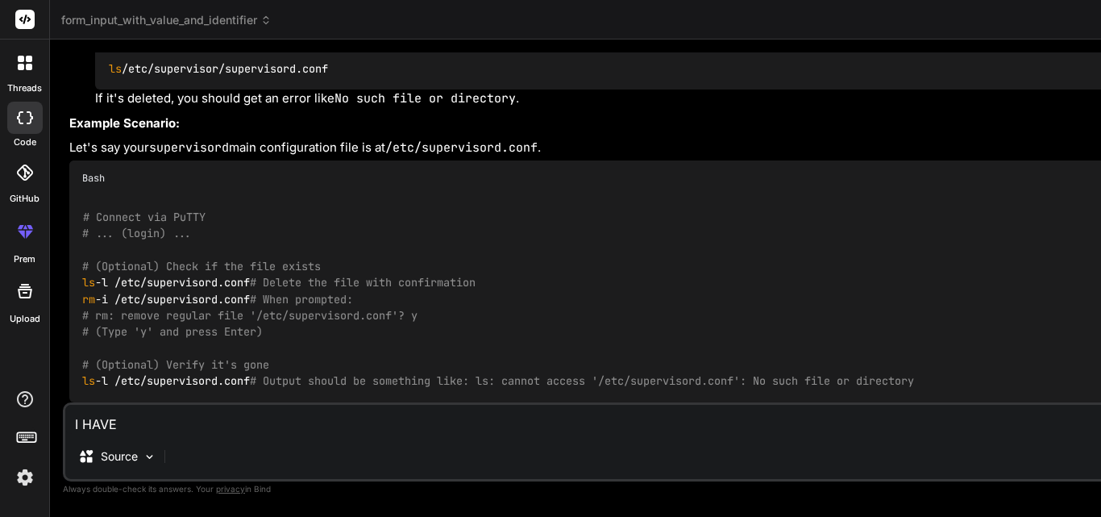
type textarea "I HAV"
type textarea "x"
type textarea "I HA"
type textarea "x"
type textarea "I H"
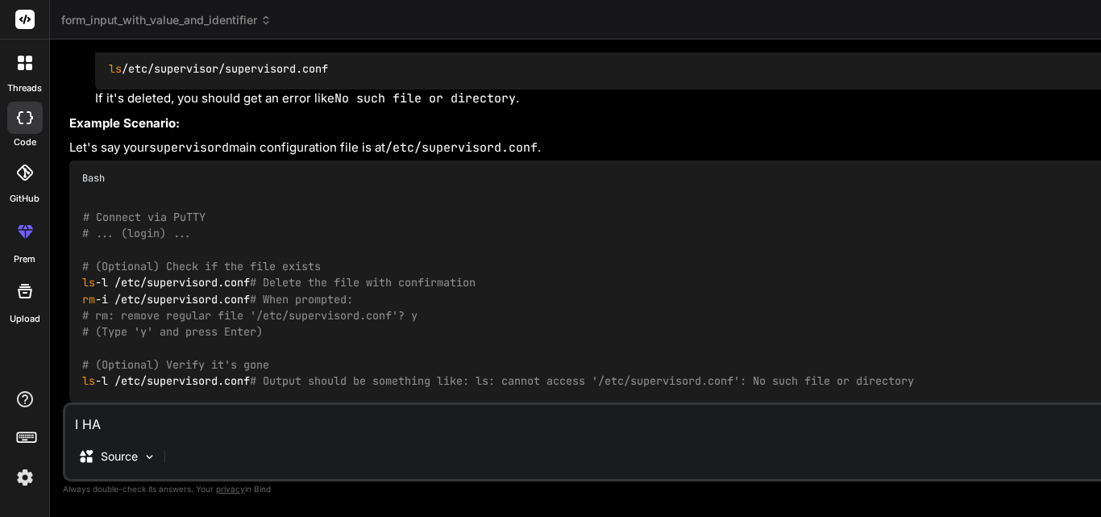
type textarea "x"
type textarea "I"
type textarea "x"
type textarea "I"
type textarea "x"
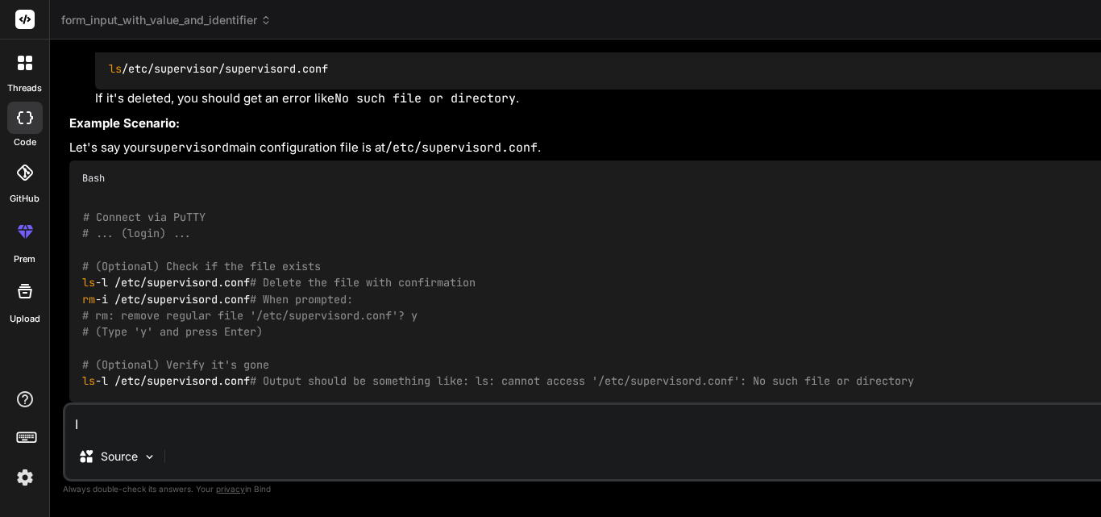
type textarea "x"
type textarea "i"
type textarea "x"
type textarea "i"
type textarea "x"
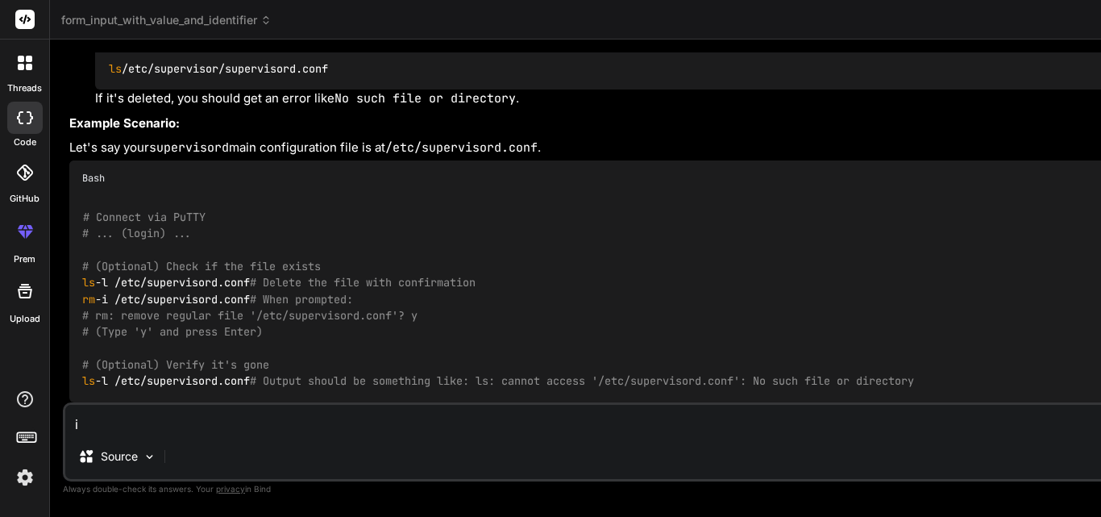
type textarea "i h"
type textarea "x"
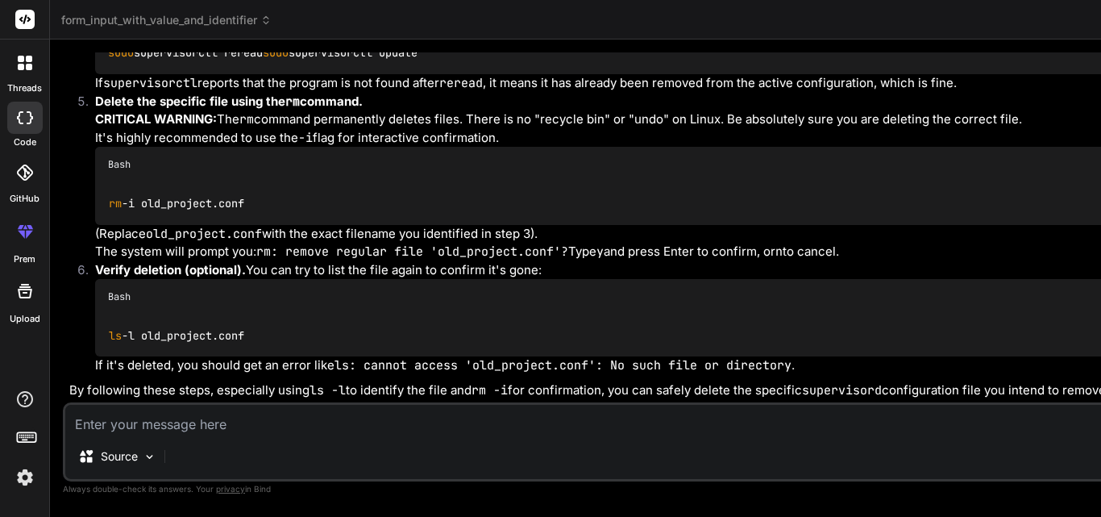
scroll to position [17050, 0]
drag, startPoint x: 100, startPoint y: 214, endPoint x: 339, endPoint y: 215, distance: 238.7
click at [339, 74] on div "# First, stop the specific process sudo supervisorctl stop old_project # Replac…" at bounding box center [855, 20] width 1520 height 108
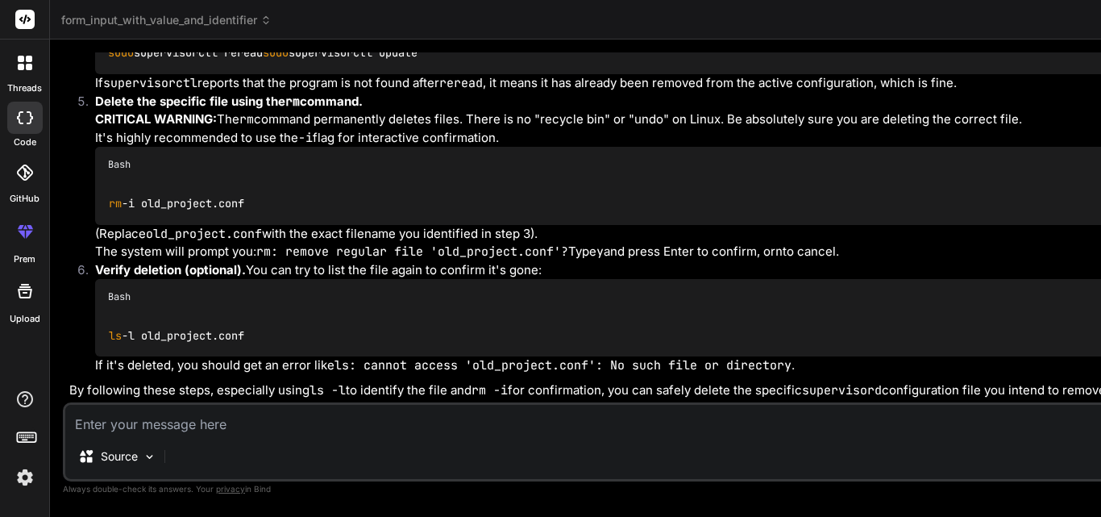
copy code "sudo supervisorctl stop old_project"
drag, startPoint x: 109, startPoint y: 264, endPoint x: 285, endPoint y: 293, distance: 178.8
click at [285, 74] on div "# First, stop the specific process sudo supervisorctl stop old_project # Replac…" at bounding box center [855, 20] width 1520 height 108
copy code "sudo supervisorctl reread sudo supervisorctl update"
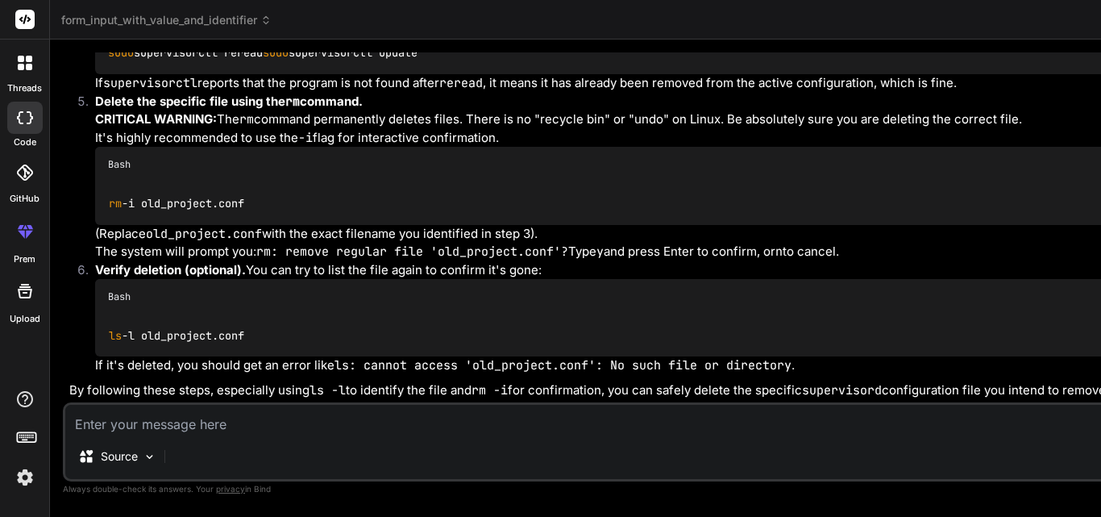
click at [293, 417] on textarea at bounding box center [840, 419] width 1551 height 29
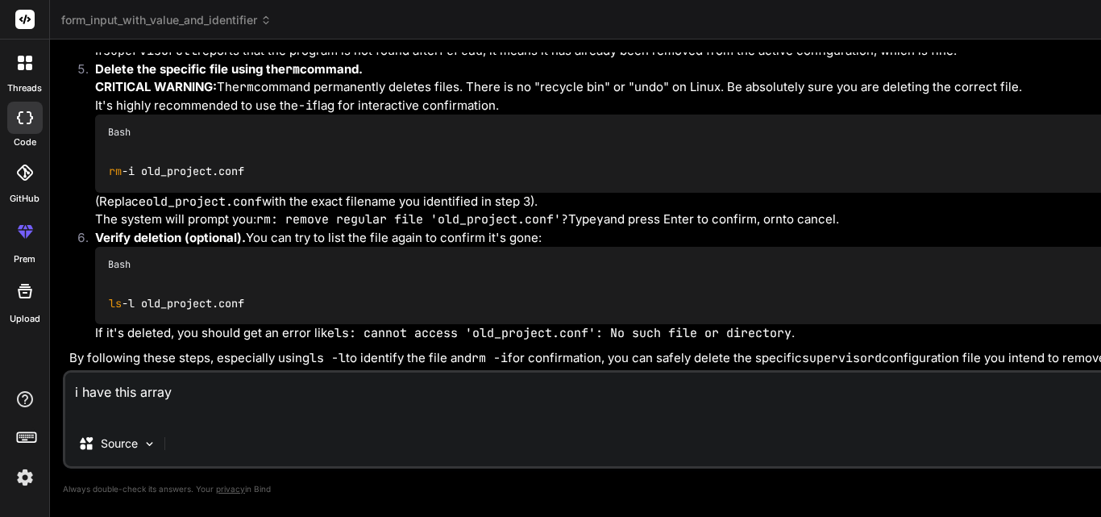
paste textarea "array(2) { [0]=> object(stdClass)#78 (4) { ["customFieldGroupID"]=> string(36) …"
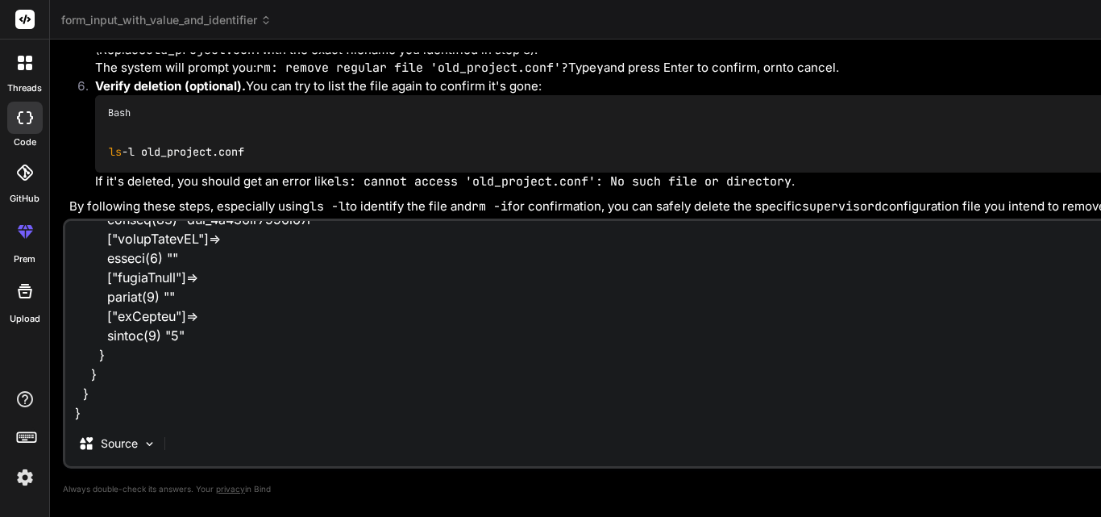
click at [119, 409] on textarea at bounding box center [840, 321] width 1551 height 200
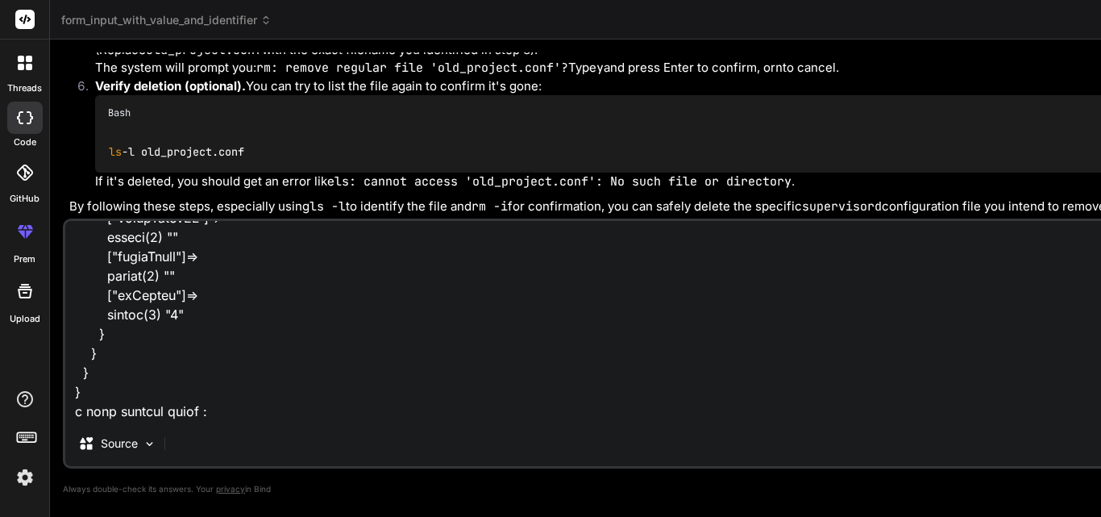
paste textarea "array(2) { [0]=> object(stdClass)#78 (4) { ["customFieldGroupID"]=> string(36) …"
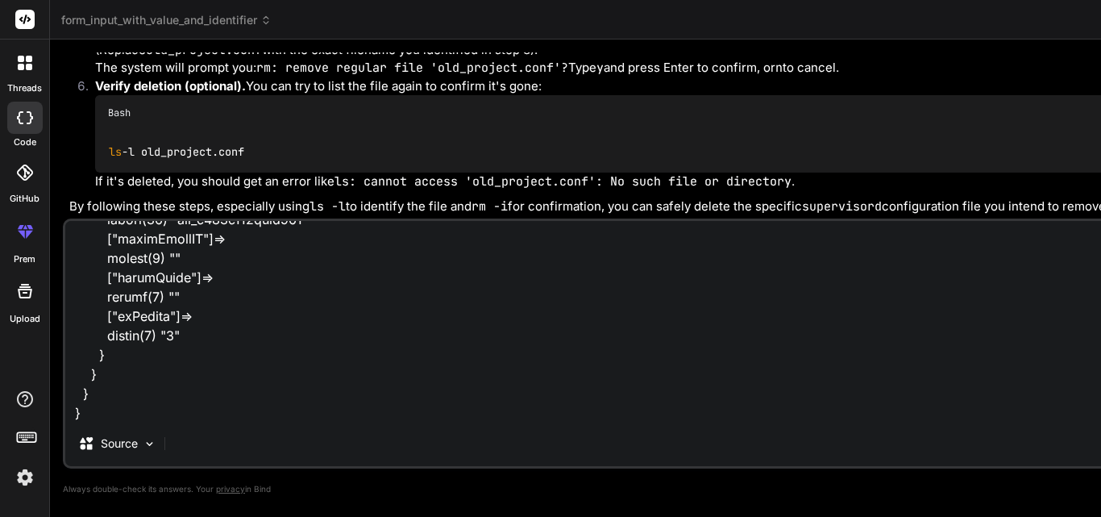
scroll to position [2384, 0]
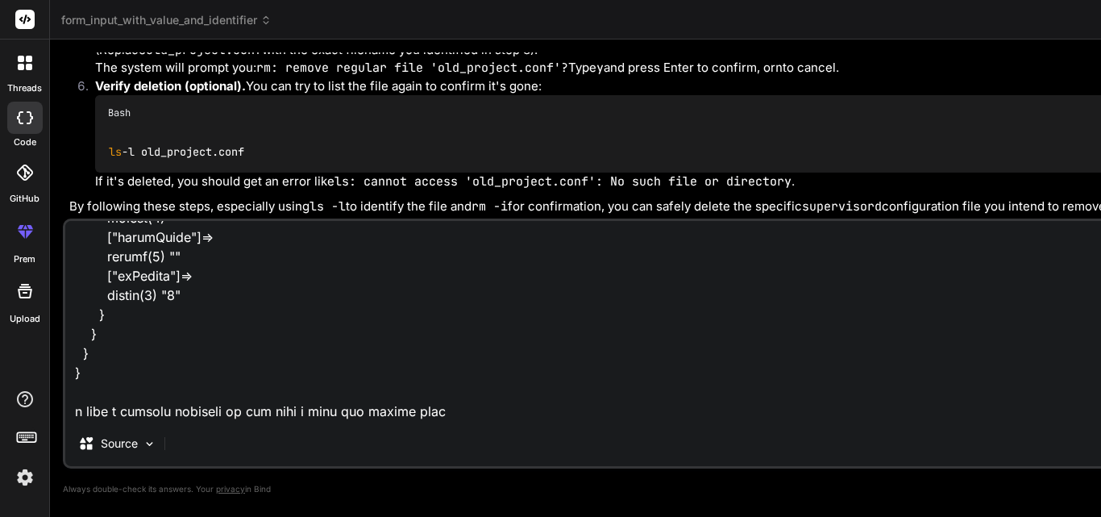
click at [172, 410] on textarea at bounding box center [840, 321] width 1551 height 200
paste textarea "array(2) { [0]=> object(stdClass)#78 (4) { ["customFieldGroupID"]=> string(36) …"
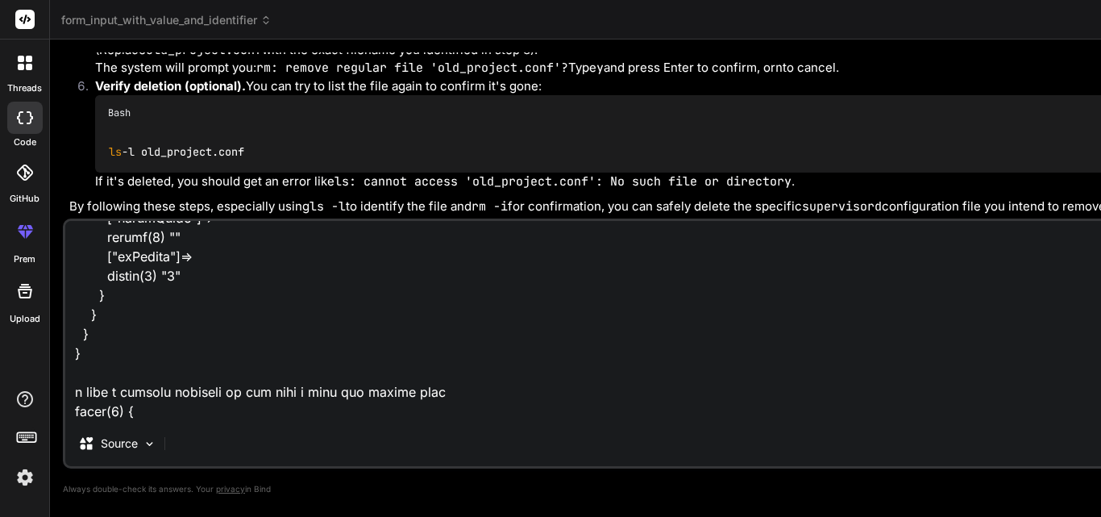
scroll to position [4801, 0]
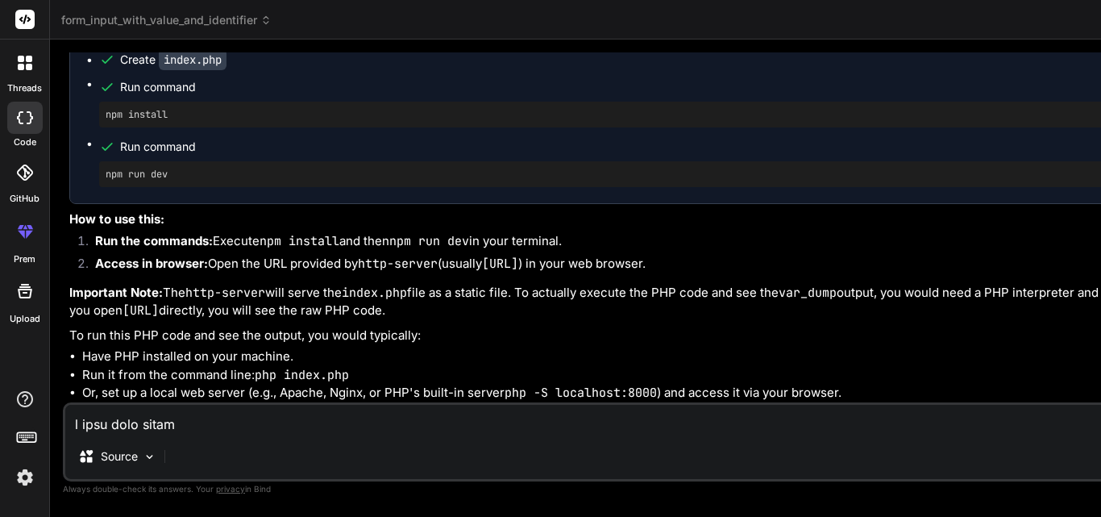
scroll to position [19061, 0]
click at [235, 431] on textarea at bounding box center [840, 419] width 1551 height 29
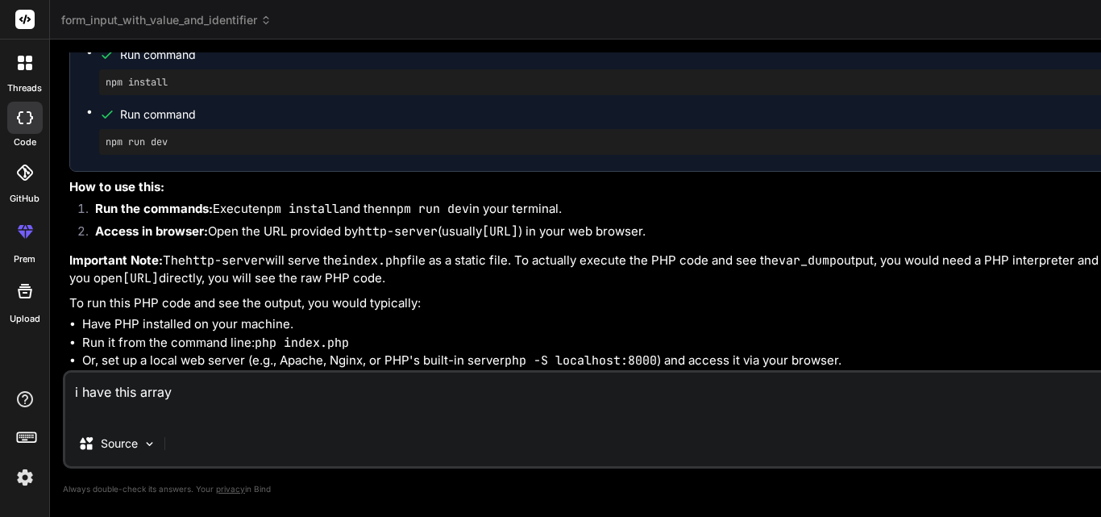
paste textarea "Array ( [0] => stdClass Object ( [customFieldGroupID] => 1f3470c3-819c-11f0-979…"
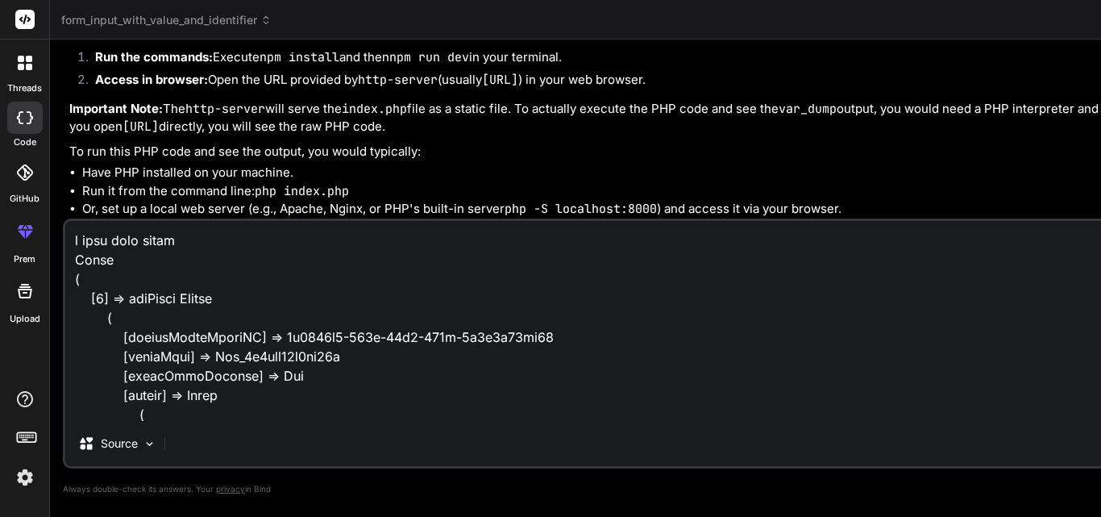
scroll to position [2556, 0]
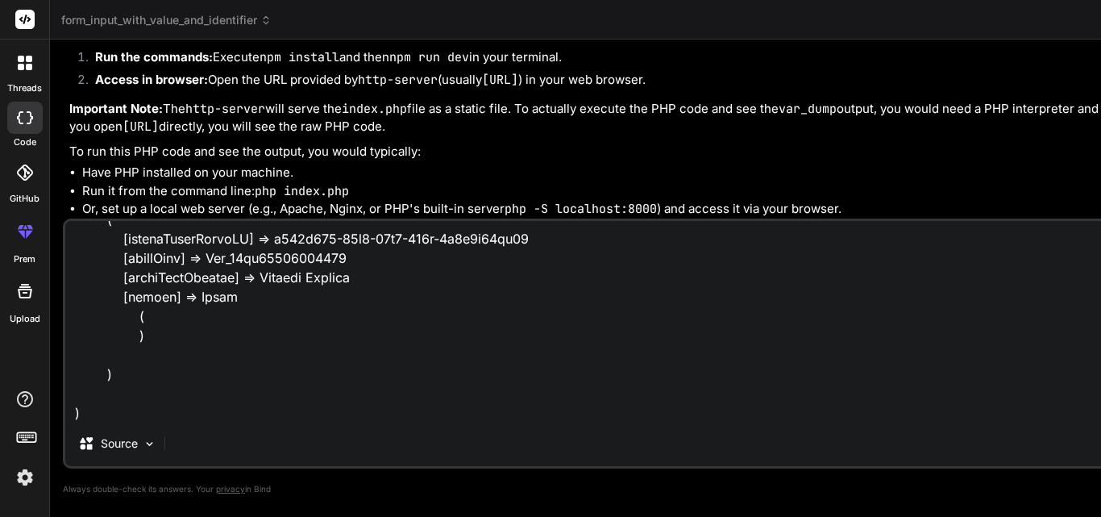
click at [115, 423] on div "Source Agent Mode. When this toggle is activated, AI automatically makes decisi…" at bounding box center [840, 344] width 1555 height 250
click at [109, 412] on textarea at bounding box center [840, 321] width 1551 height 200
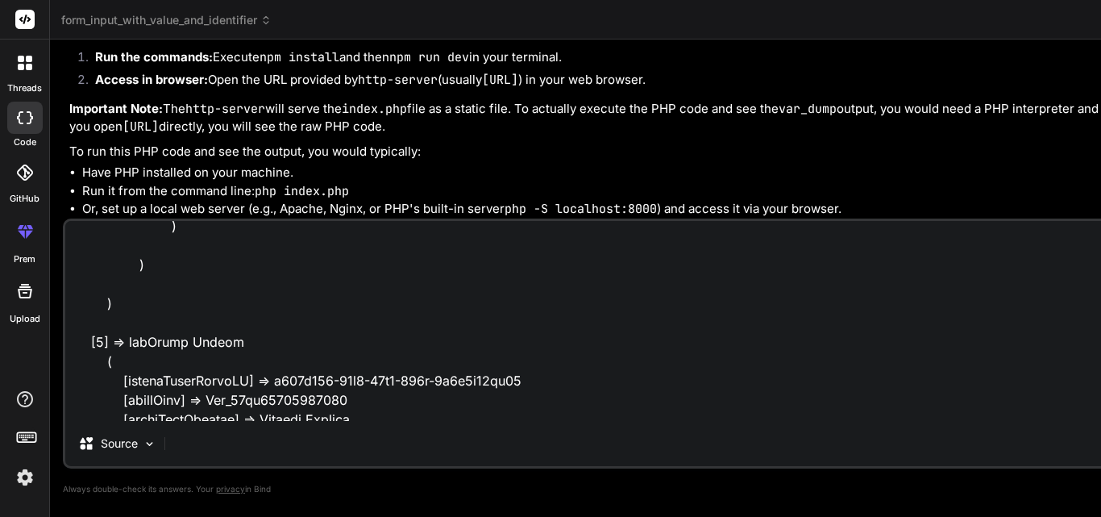
scroll to position [2495, 0]
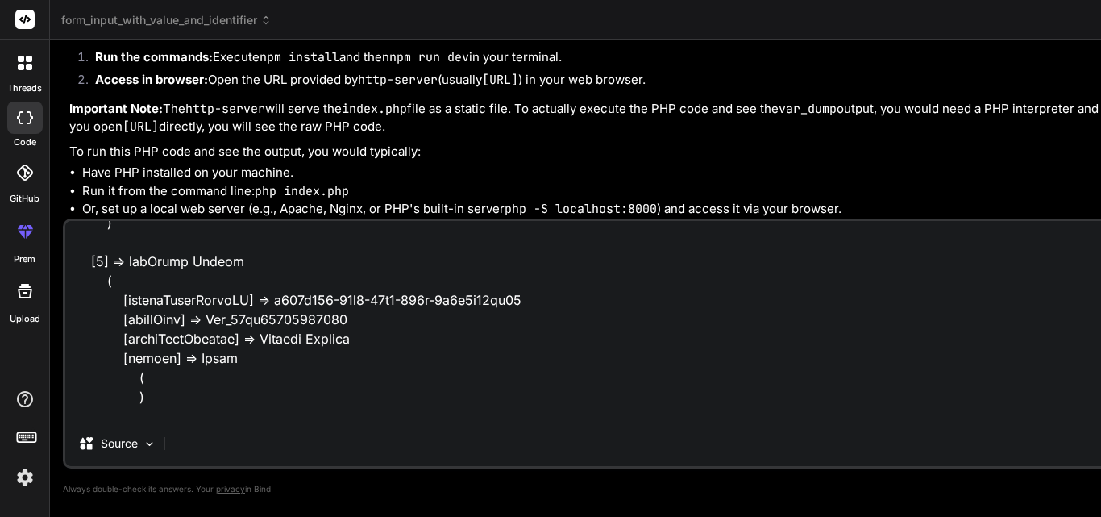
click at [176, 339] on textarea at bounding box center [840, 321] width 1551 height 200
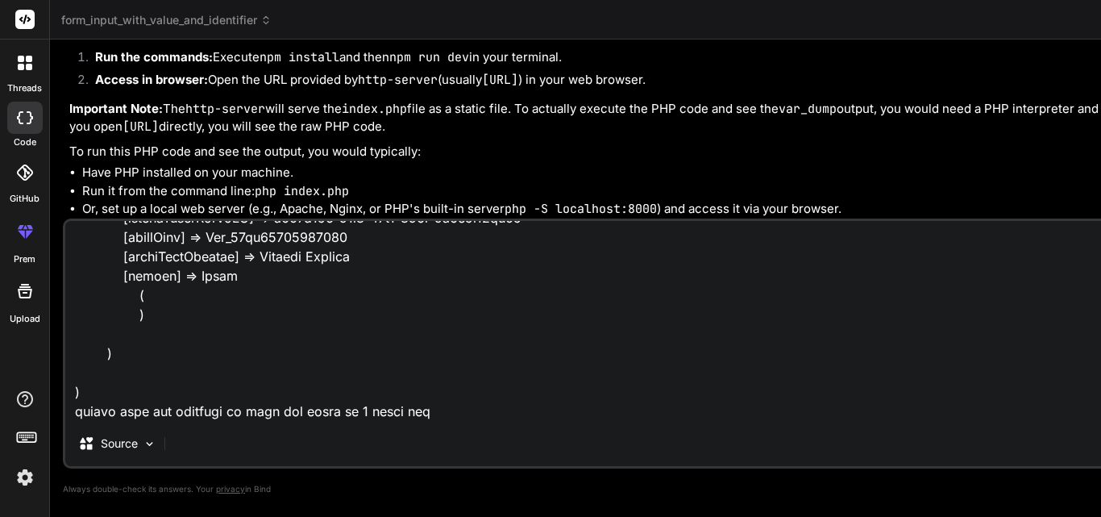
click at [484, 400] on textarea at bounding box center [840, 321] width 1551 height 200
paste textarea "groupNameDisplay"
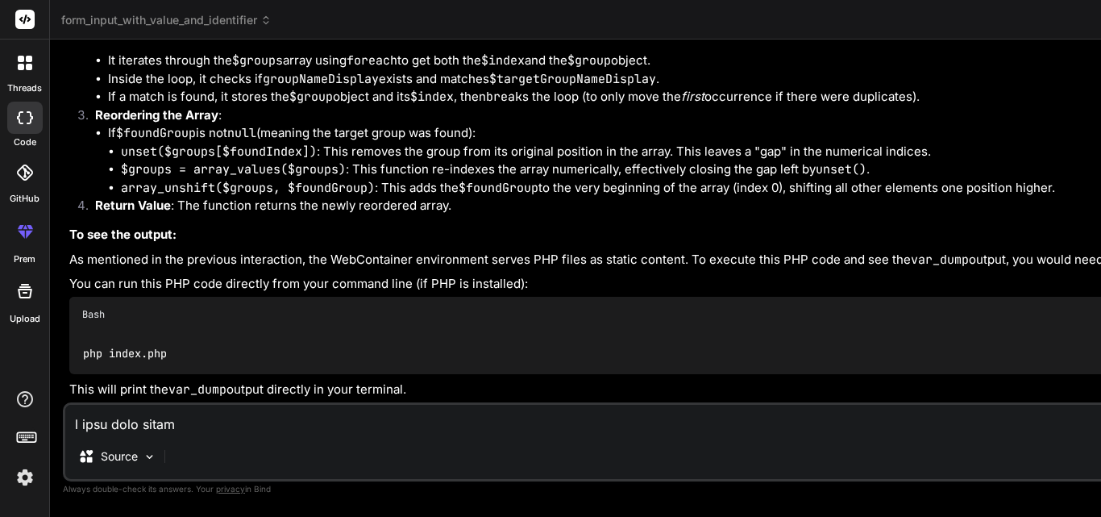
scroll to position [19271, 0]
drag, startPoint x: 66, startPoint y: 155, endPoint x: 271, endPoint y: 260, distance: 230.1
click at [271, 260] on div "You hello Bind AI Hello! I'm Bind AI, your expert software development assistan…" at bounding box center [842, 227] width 1552 height 350
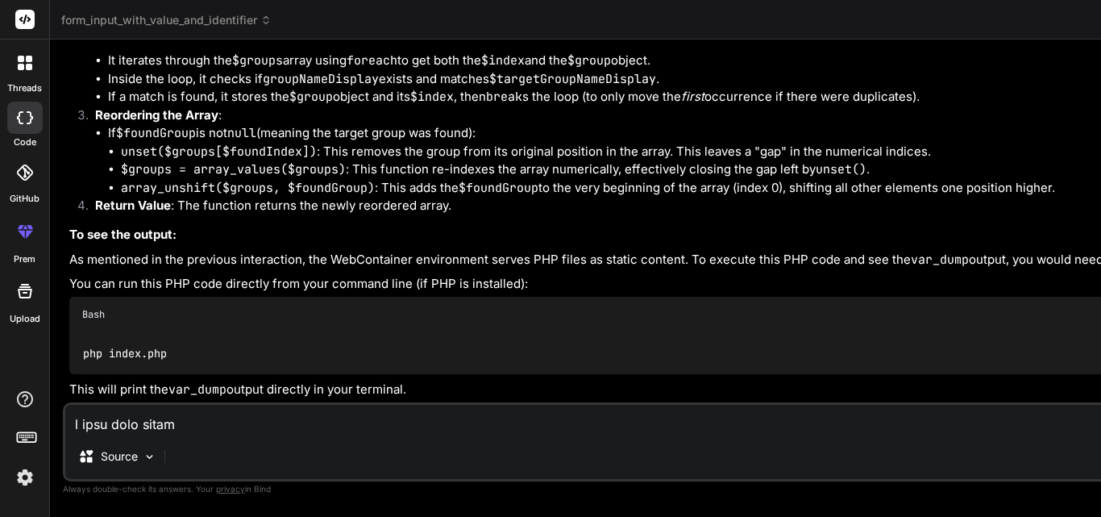
scroll to position [19593, 0]
drag, startPoint x: 68, startPoint y: 237, endPoint x: 398, endPoint y: 345, distance: 347.0
click at [398, 345] on div "You hello Bind AI Hello! I'm Bind AI, your expert software development assistan…" at bounding box center [842, 227] width 1552 height 350
copy p "i have this array Array ( [0] => stdClass Object ( [customFieldGroupID] => 1f34…"
